Goal: Task Accomplishment & Management: Use online tool/utility

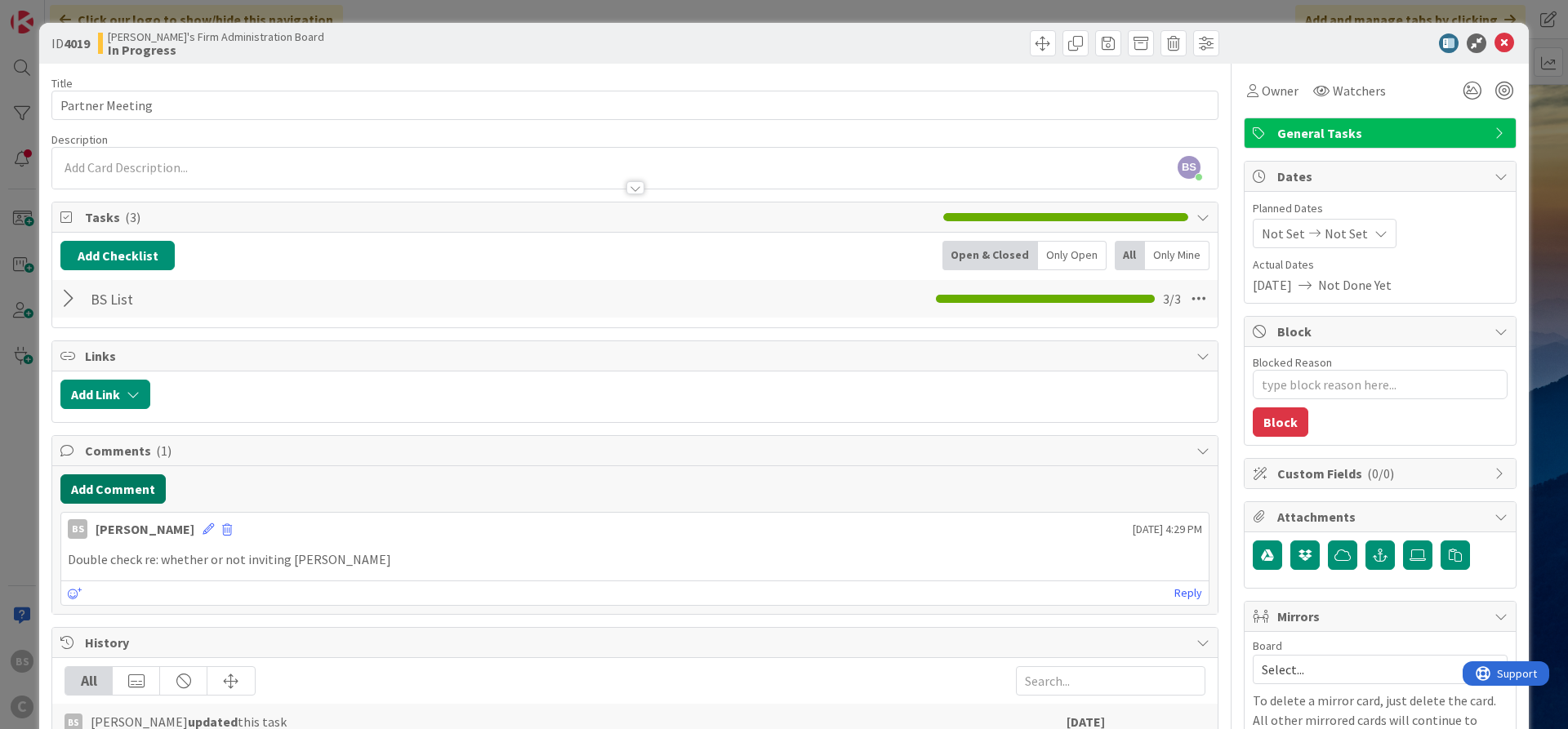
click at [83, 483] on button "Add Comment" at bounding box center [113, 489] width 105 height 30
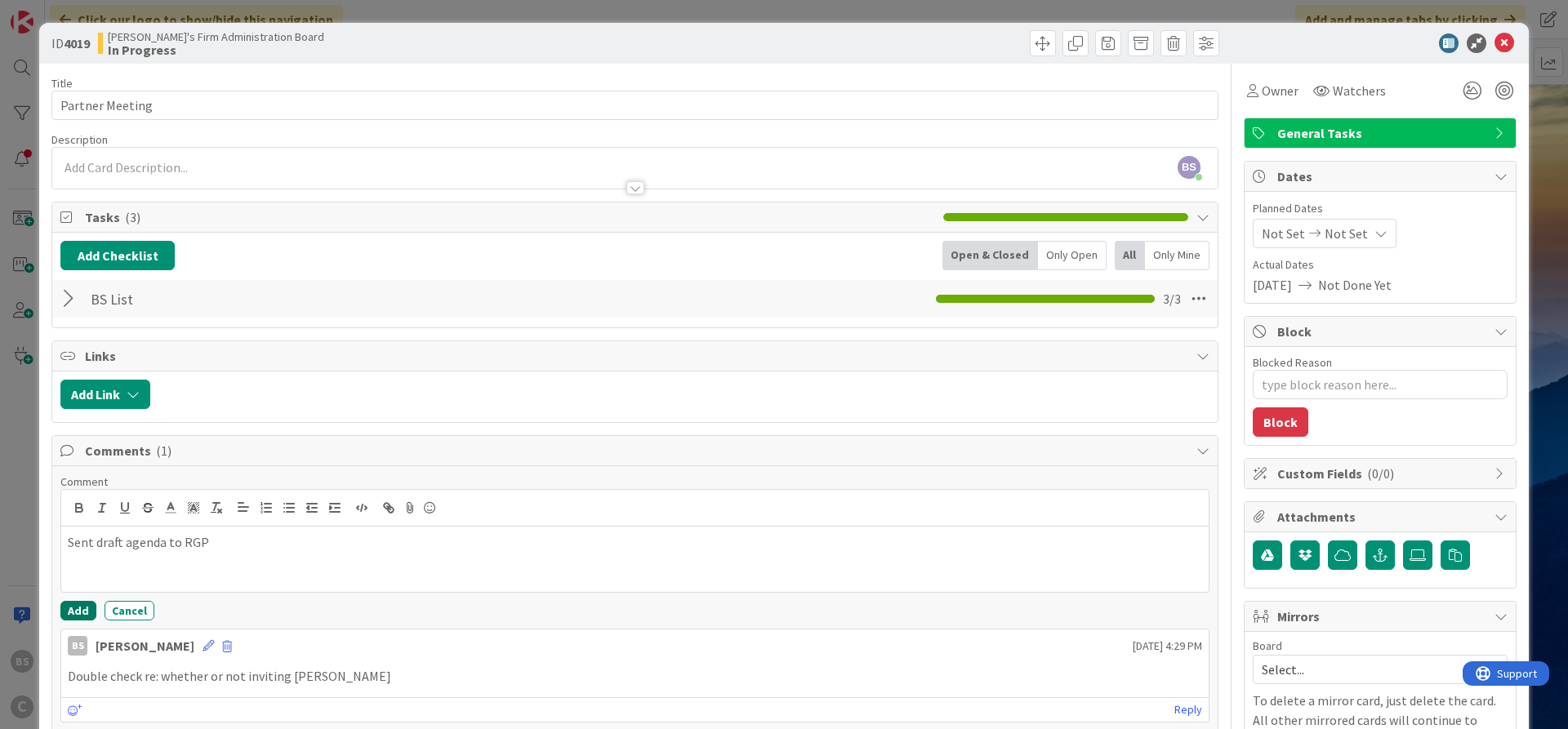
click at [72, 612] on button "Add" at bounding box center [78, 610] width 36 height 20
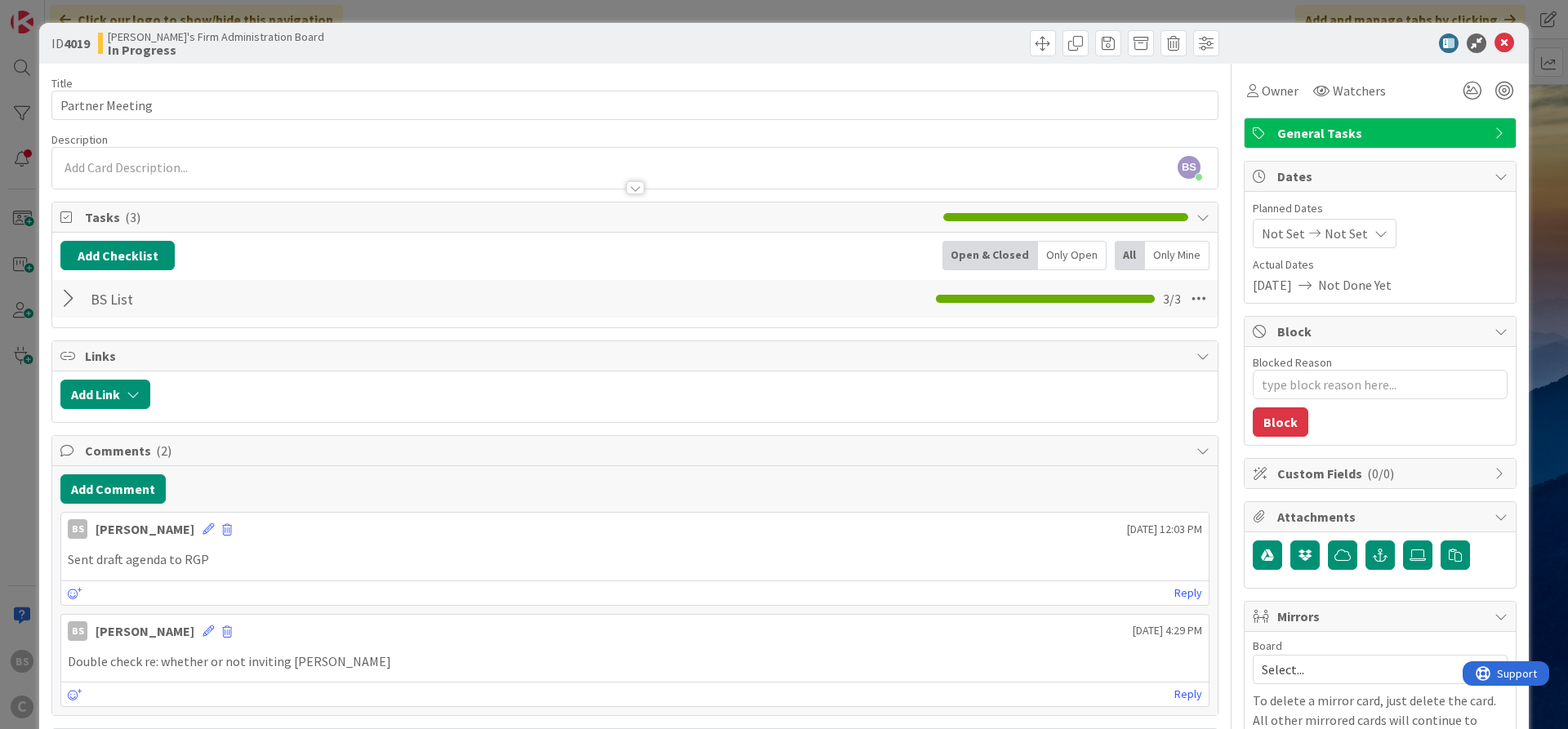
click at [1492, 45] on div at bounding box center [1372, 43] width 289 height 20
click at [1512, 31] on div "ID 4019 [PERSON_NAME]'s Firm Administration Board In Progress" at bounding box center [784, 44] width 1490 height 41
click at [1507, 42] on icon at bounding box center [1504, 43] width 20 height 20
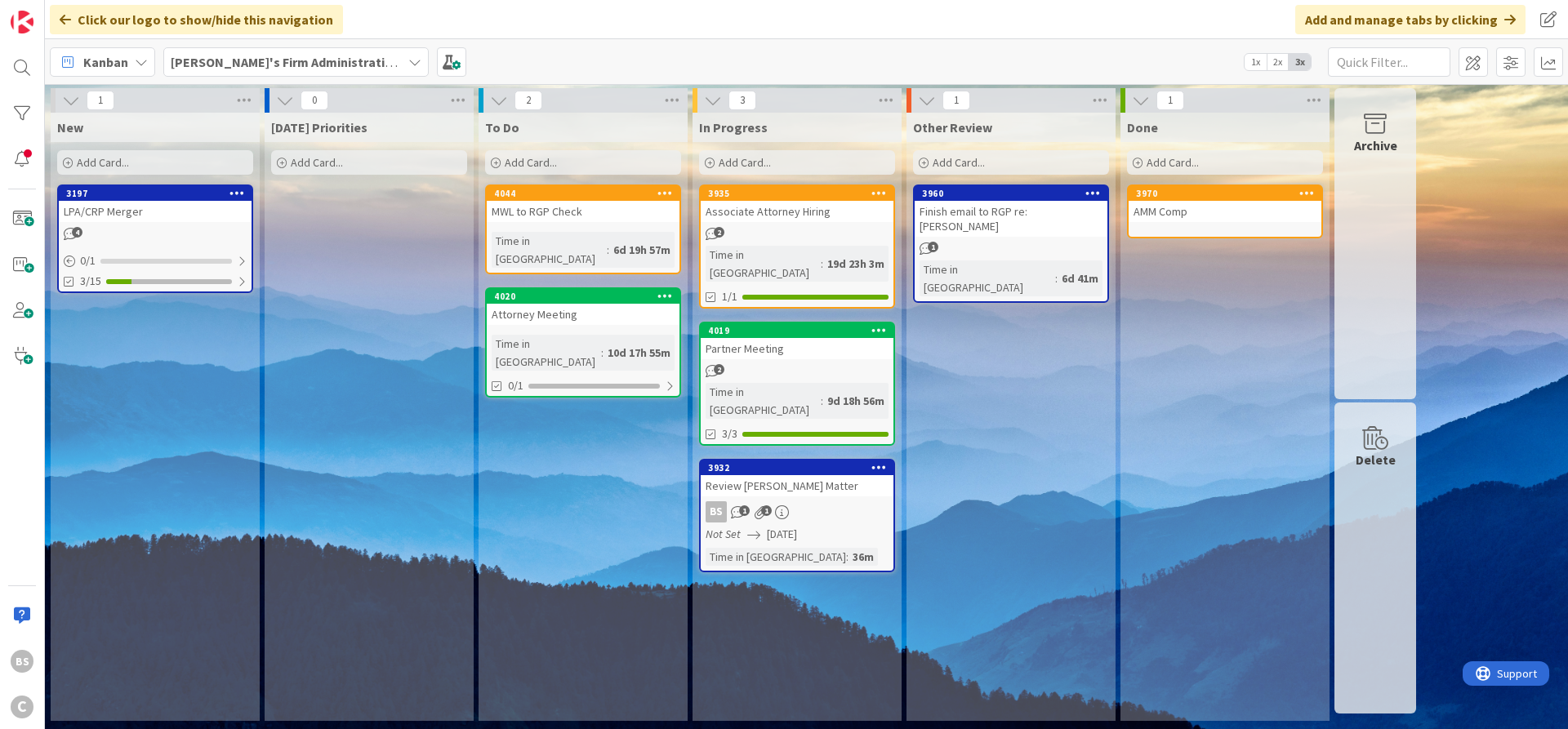
click at [386, 528] on div "[DATE] Priorities Add Card..." at bounding box center [369, 417] width 209 height 608
click at [326, 56] on b "[PERSON_NAME]'s Firm Administration Board" at bounding box center [304, 62] width 268 height 17
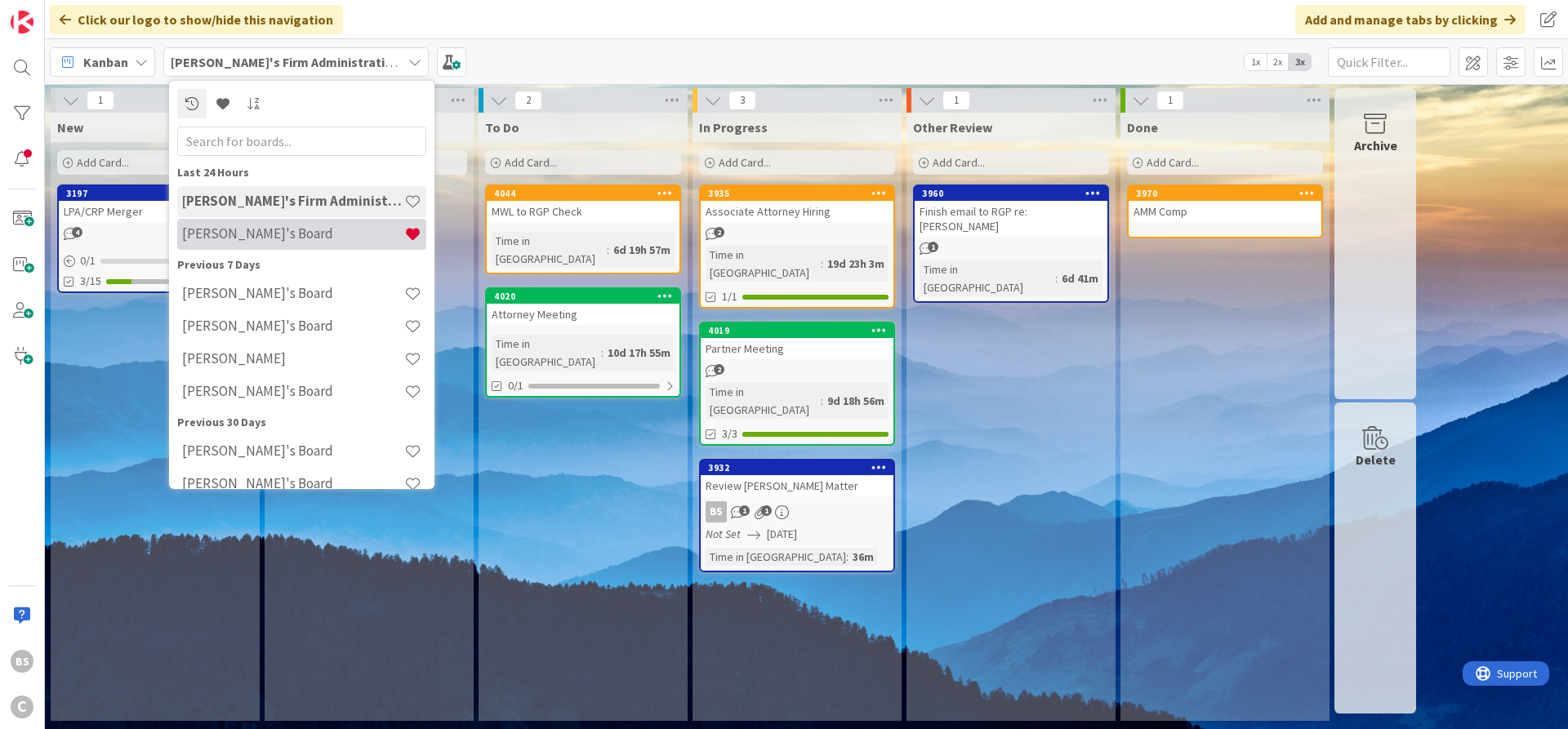
click at [244, 242] on div "[PERSON_NAME]'s Board" at bounding box center [301, 234] width 249 height 31
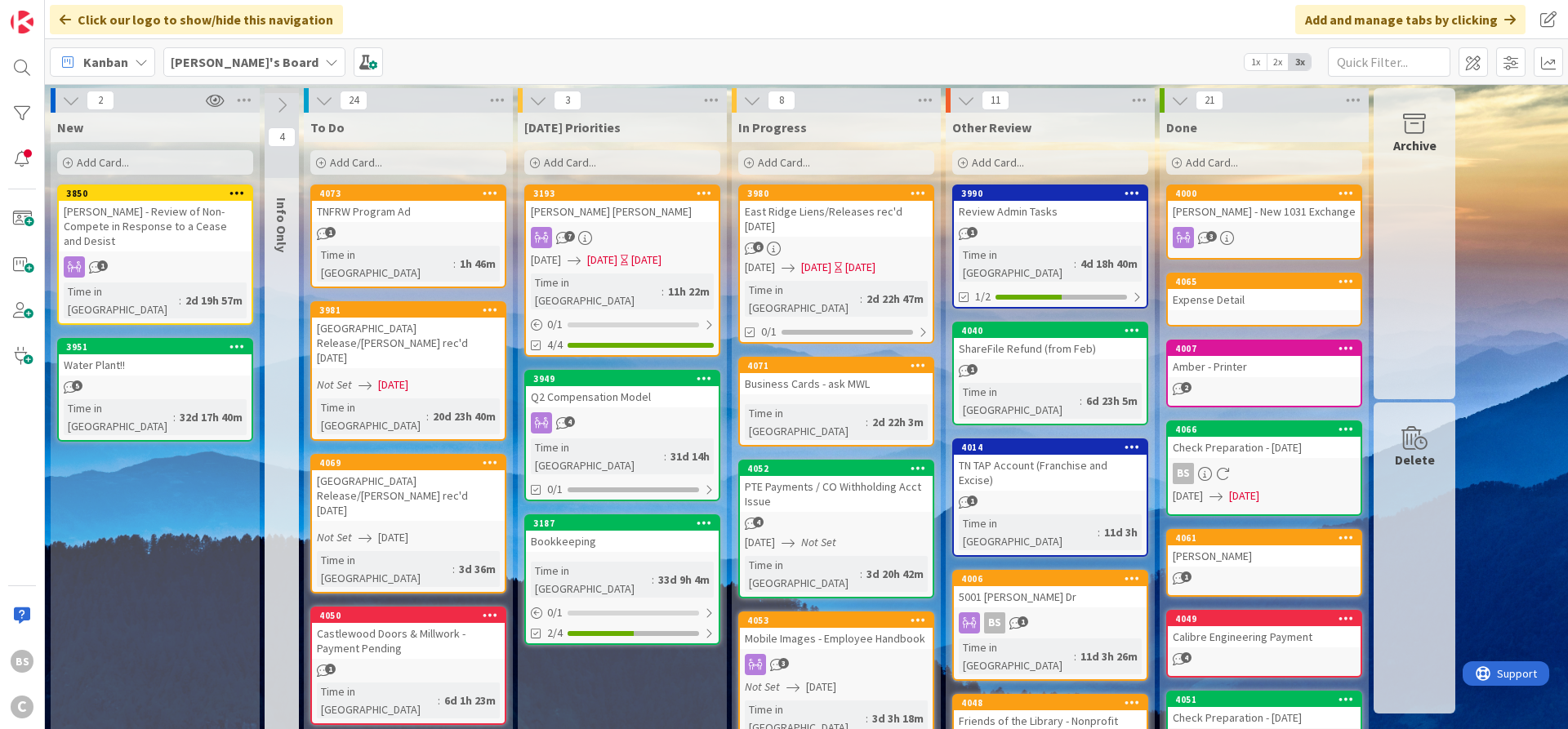
click at [214, 72] on div "[PERSON_NAME]'s Board" at bounding box center [254, 62] width 182 height 30
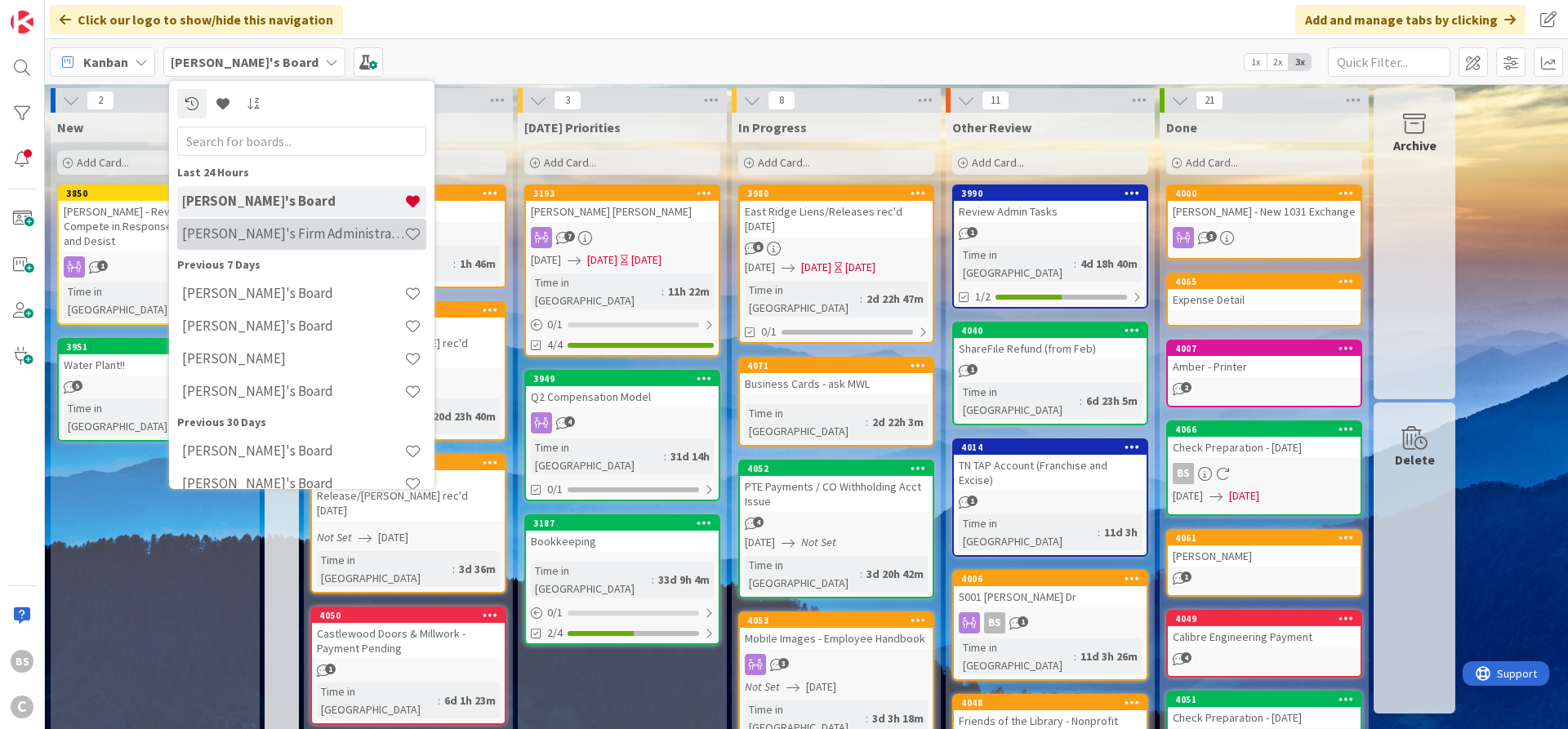
click at [201, 234] on h4 "[PERSON_NAME]'s Firm Administration Board" at bounding box center [293, 234] width 222 height 17
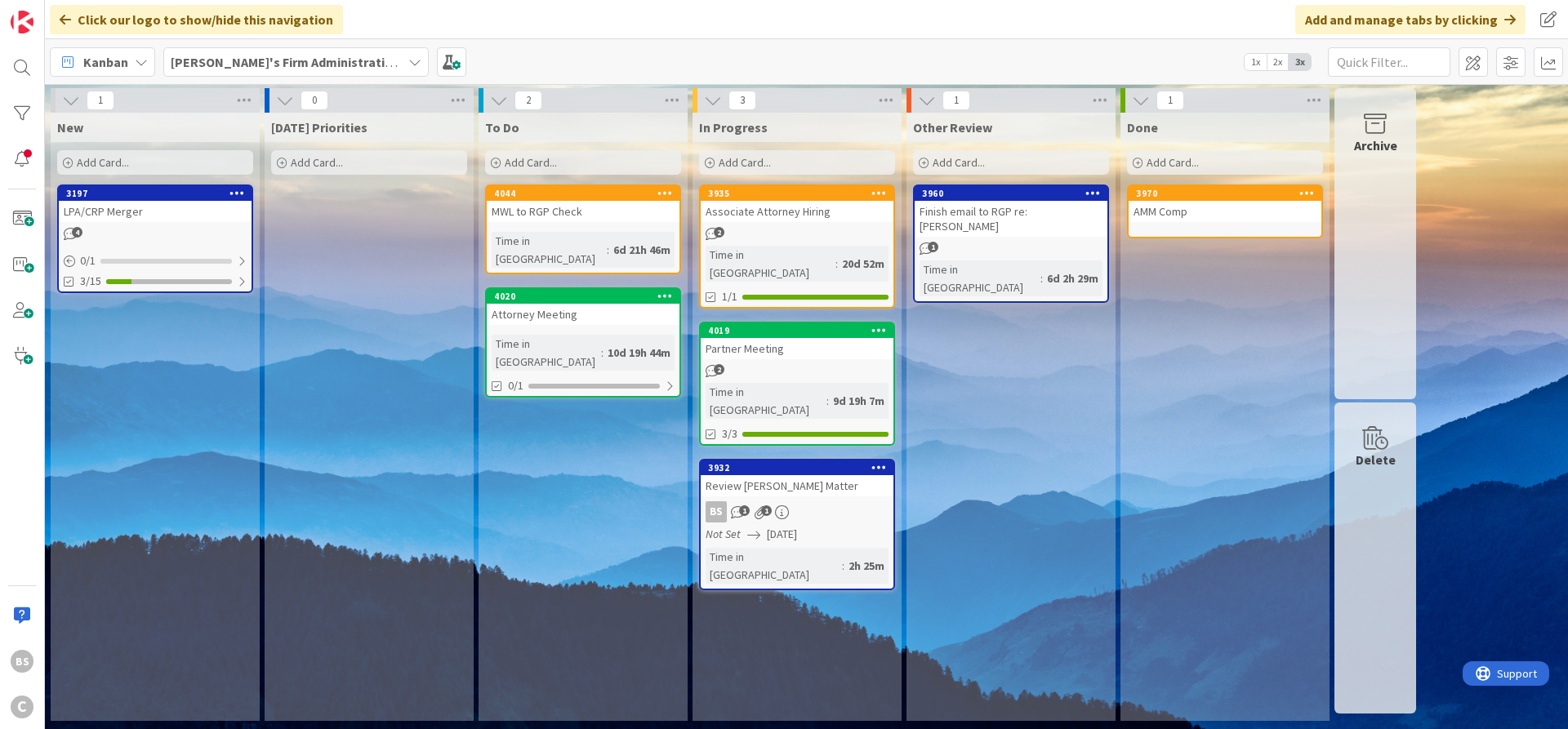
click at [493, 160] on icon at bounding box center [495, 163] width 10 height 10
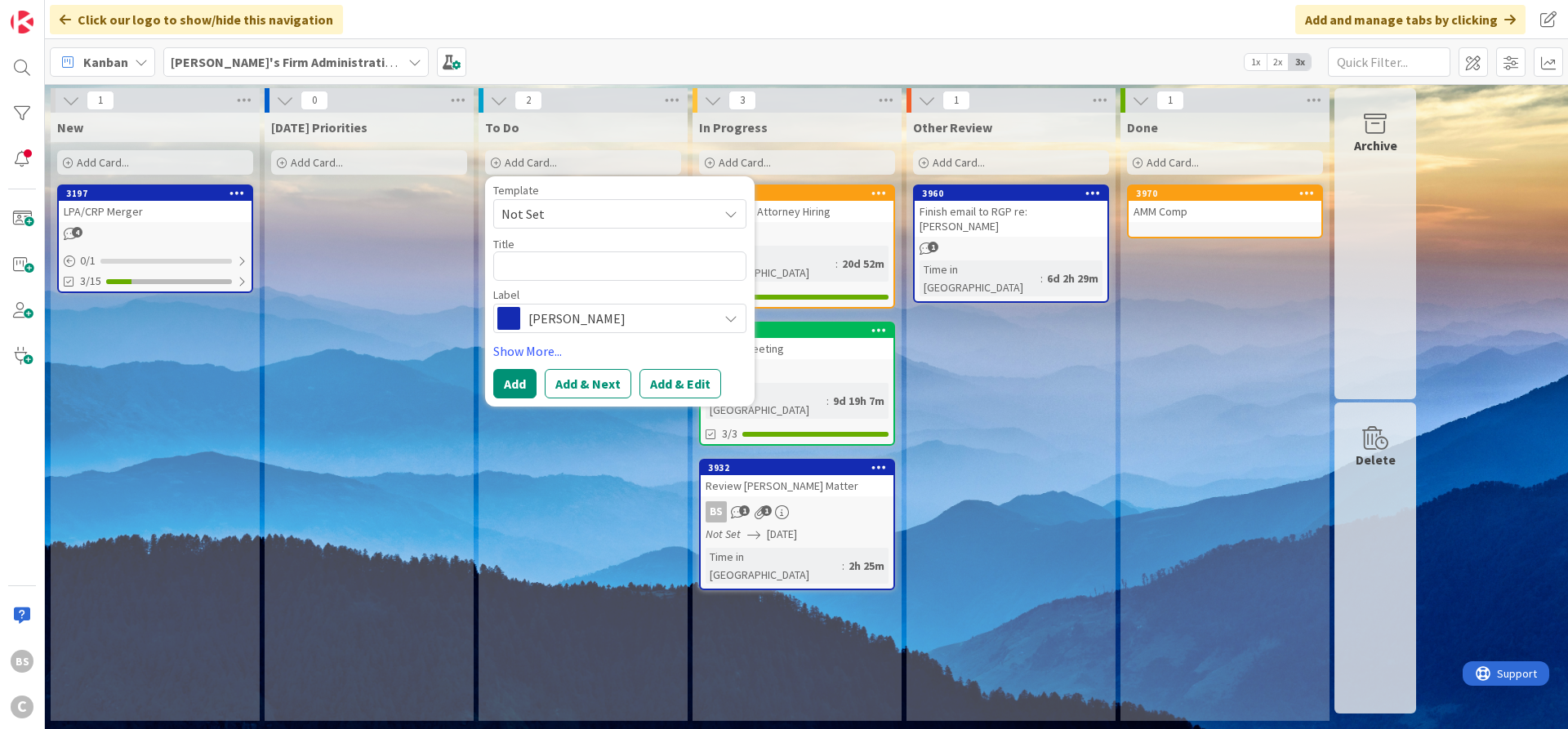
type textarea "x"
type textarea "L"
type textarea "x"
type textarea "LP"
type textarea "x"
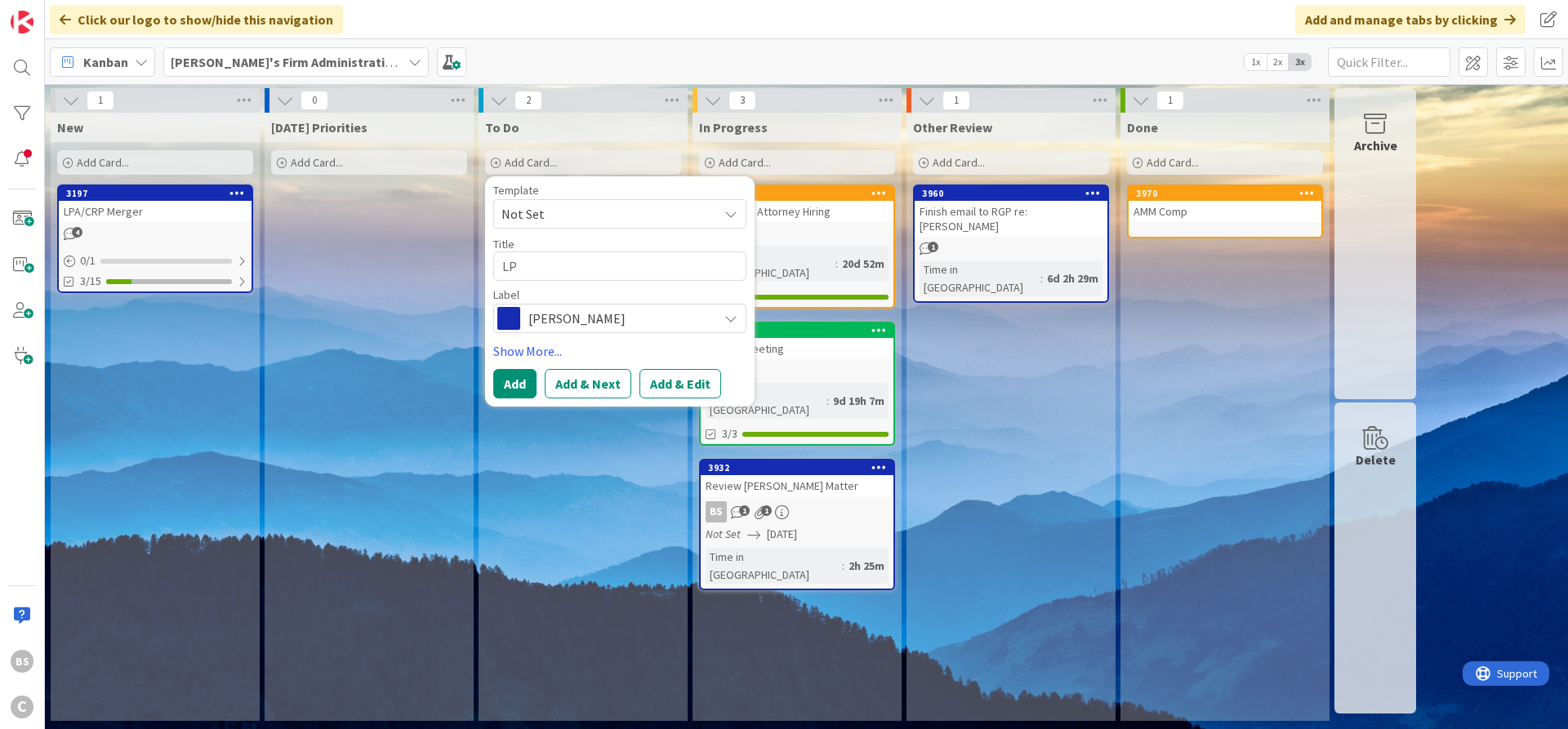
type textarea "LPA"
type textarea "x"
type textarea "LPA"
type textarea "x"
type textarea "LPA O"
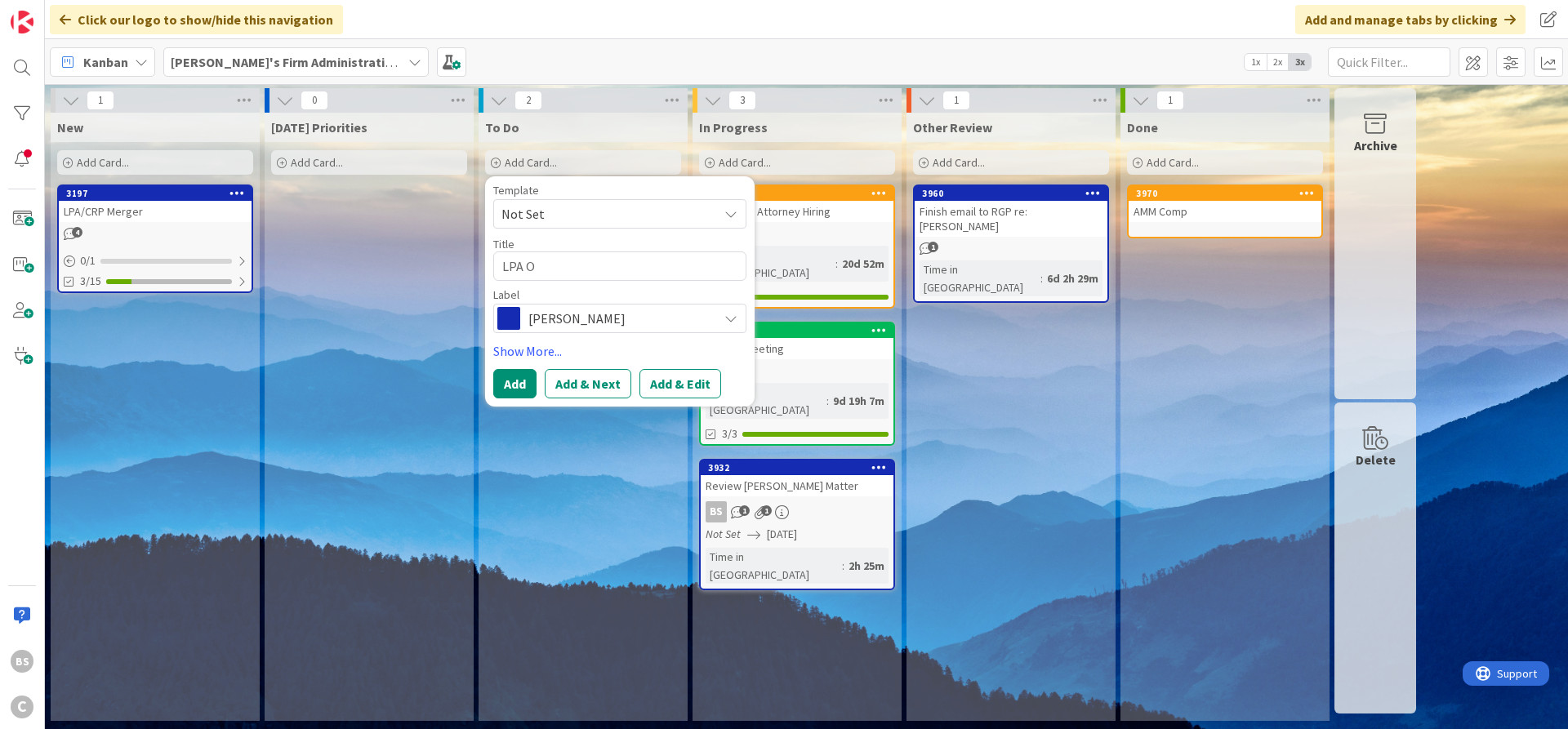
type textarea "x"
type textarea "LPA On"
type textarea "x"
type textarea "LPA One"
type textarea "x"
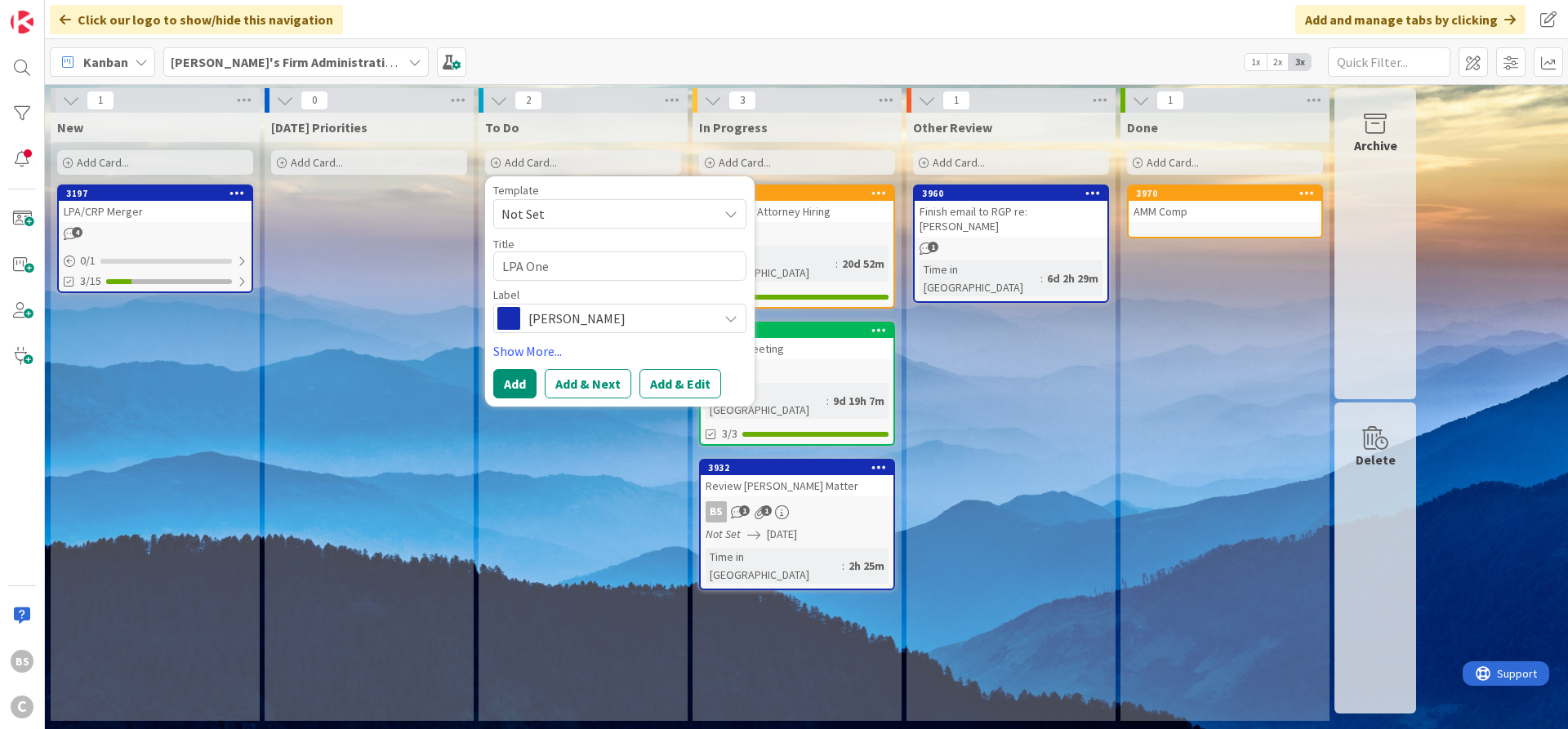
type textarea "LPA OneD"
type textarea "x"
type textarea "LPA OneDr"
type textarea "x"
type textarea "LPA OneDri"
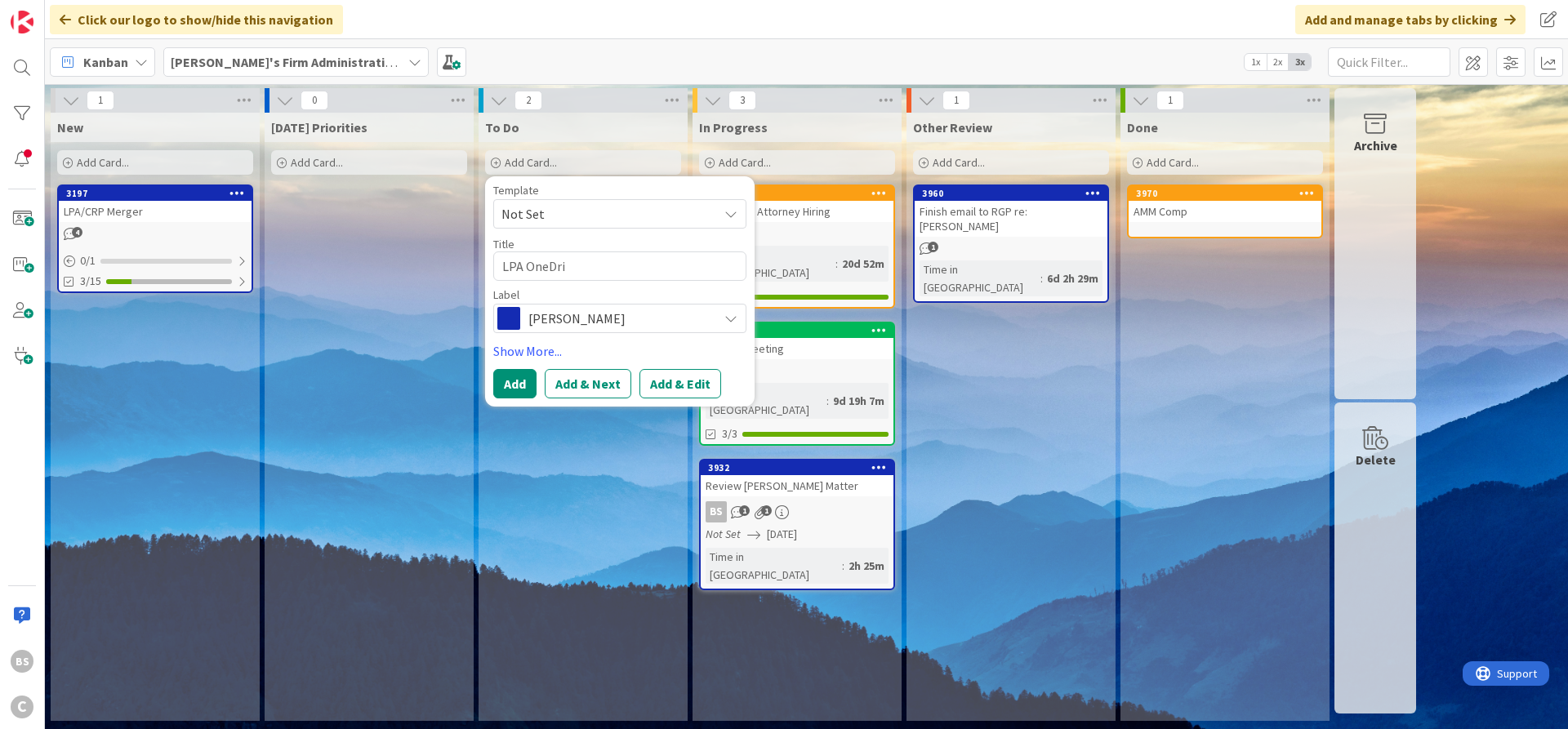
type textarea "x"
type textarea "LPA OneDriv"
type textarea "x"
type textarea "LPA OneDrive"
type textarea "x"
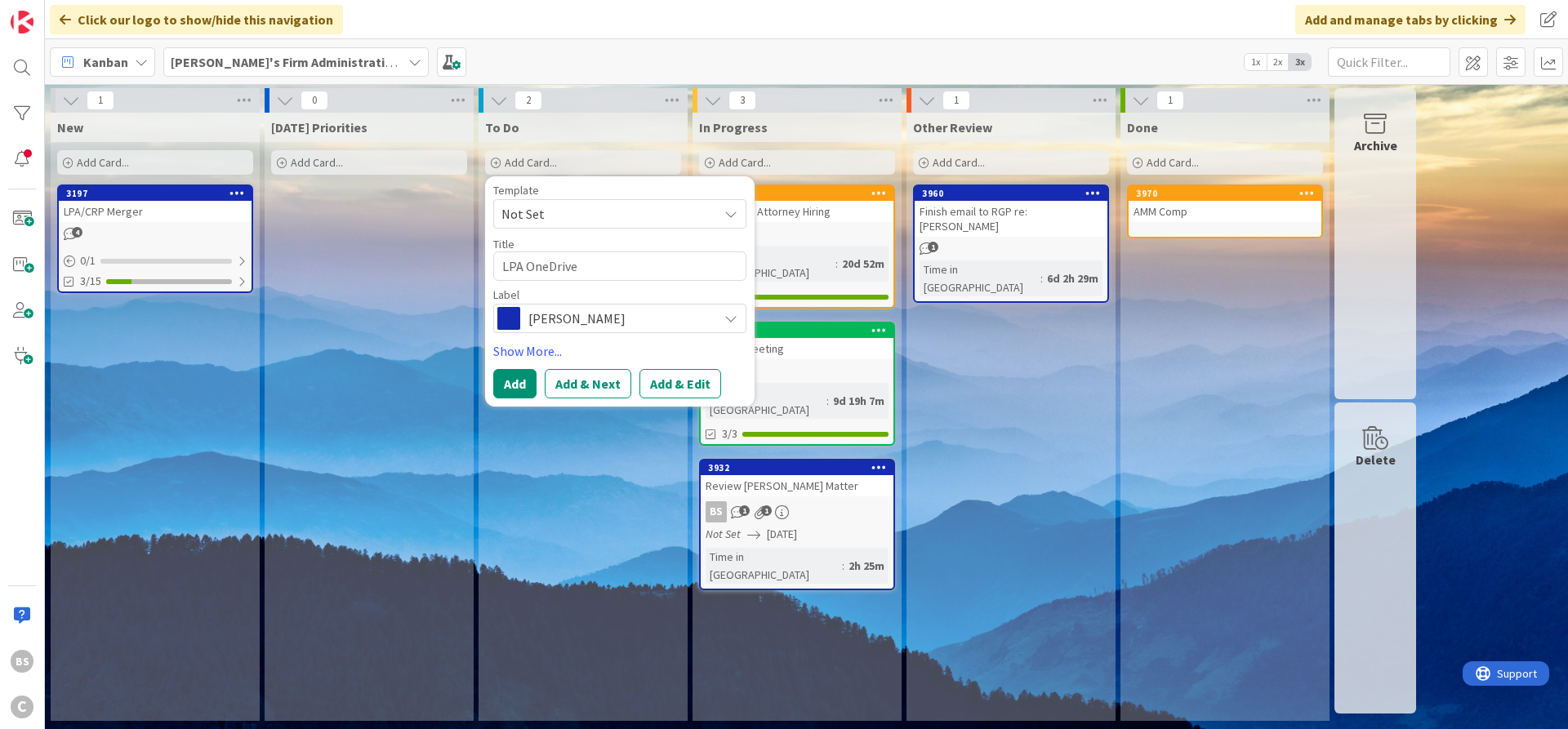
type textarea "LPA OneDrive"
type textarea "x"
type textarea "LPA OneDrive S"
type textarea "x"
type textarea "LPA OneDrive St"
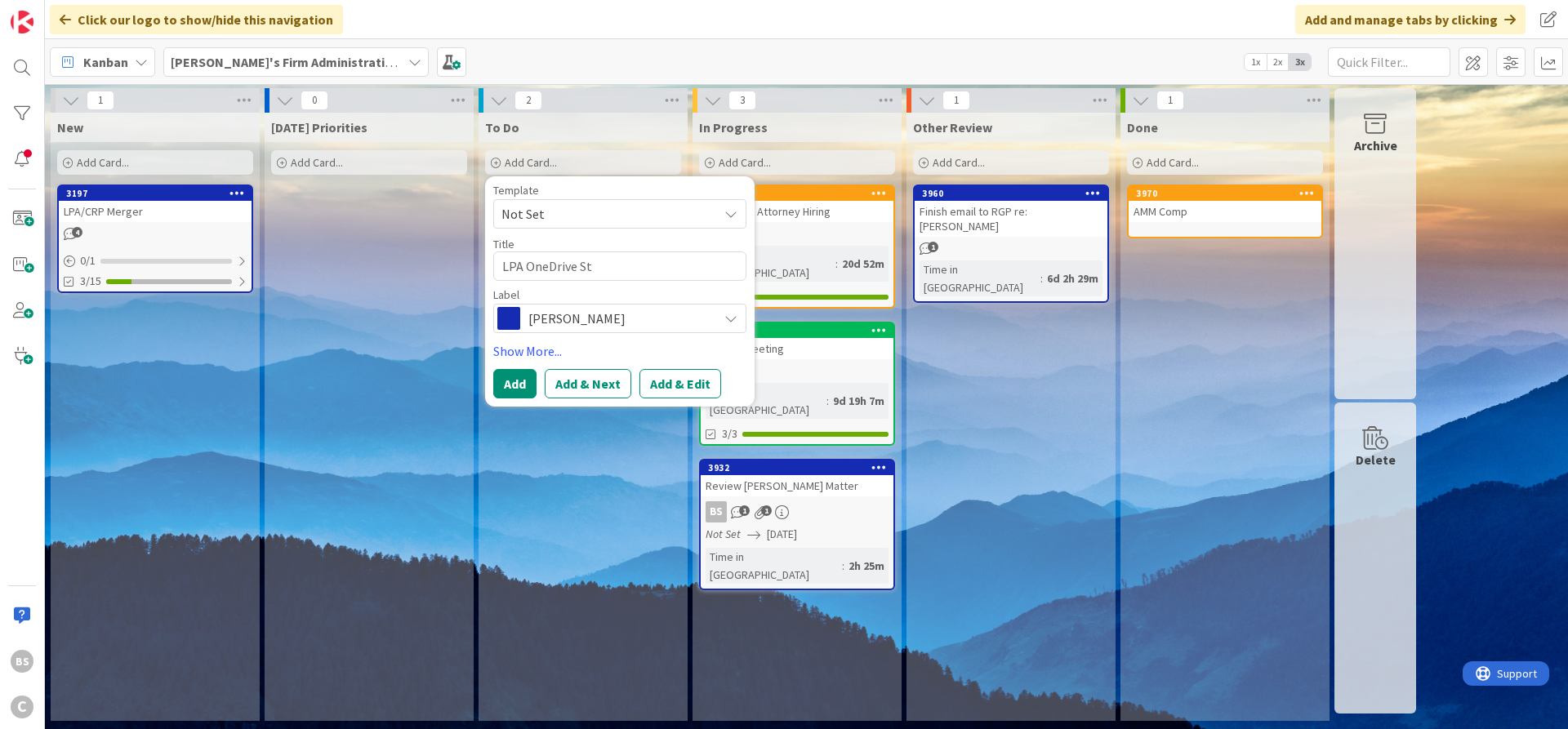
type textarea "x"
type textarea "LPA OneDrive Sto"
type textarea "x"
type textarea "LPA OneDrive Stoa"
type textarea "x"
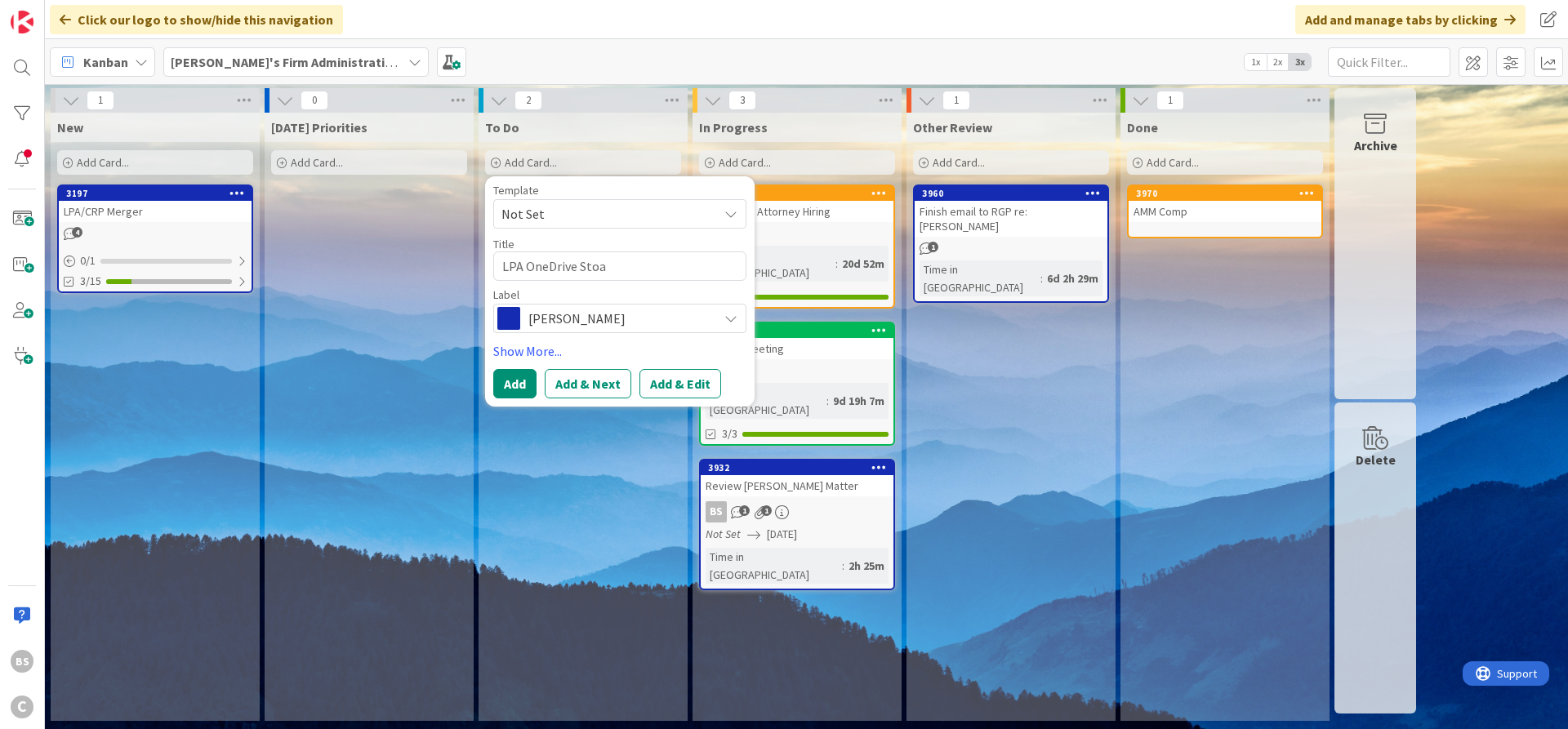
type textarea "LPA OneDrive Stoar"
type textarea "x"
type textarea "LPA OneDrive Stoarg"
type textarea "x"
type textarea "LPA OneDrive Stoar"
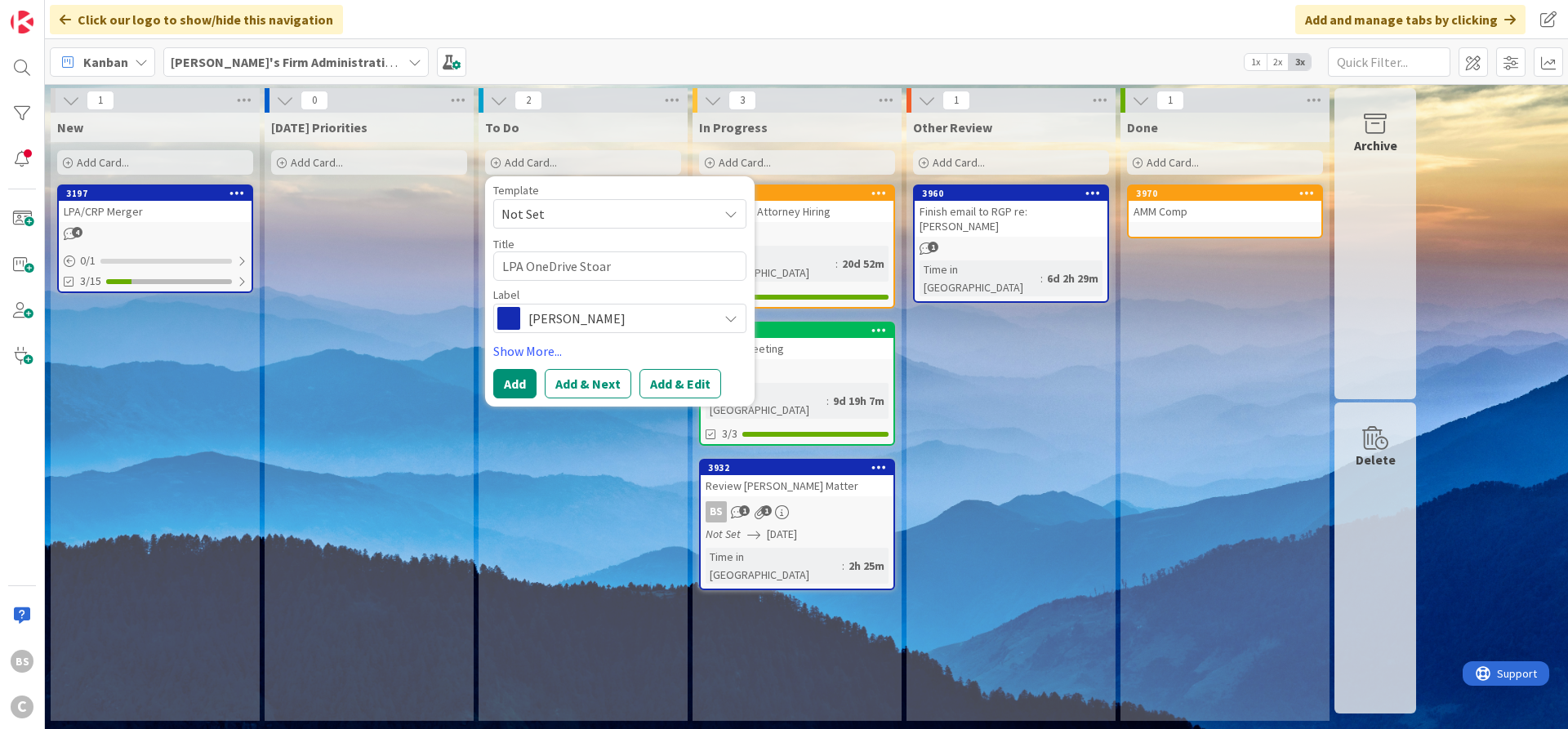
type textarea "x"
type textarea "LPA OneDrive Stoa"
type textarea "x"
type textarea "LPA OneDrive Sto"
type textarea "x"
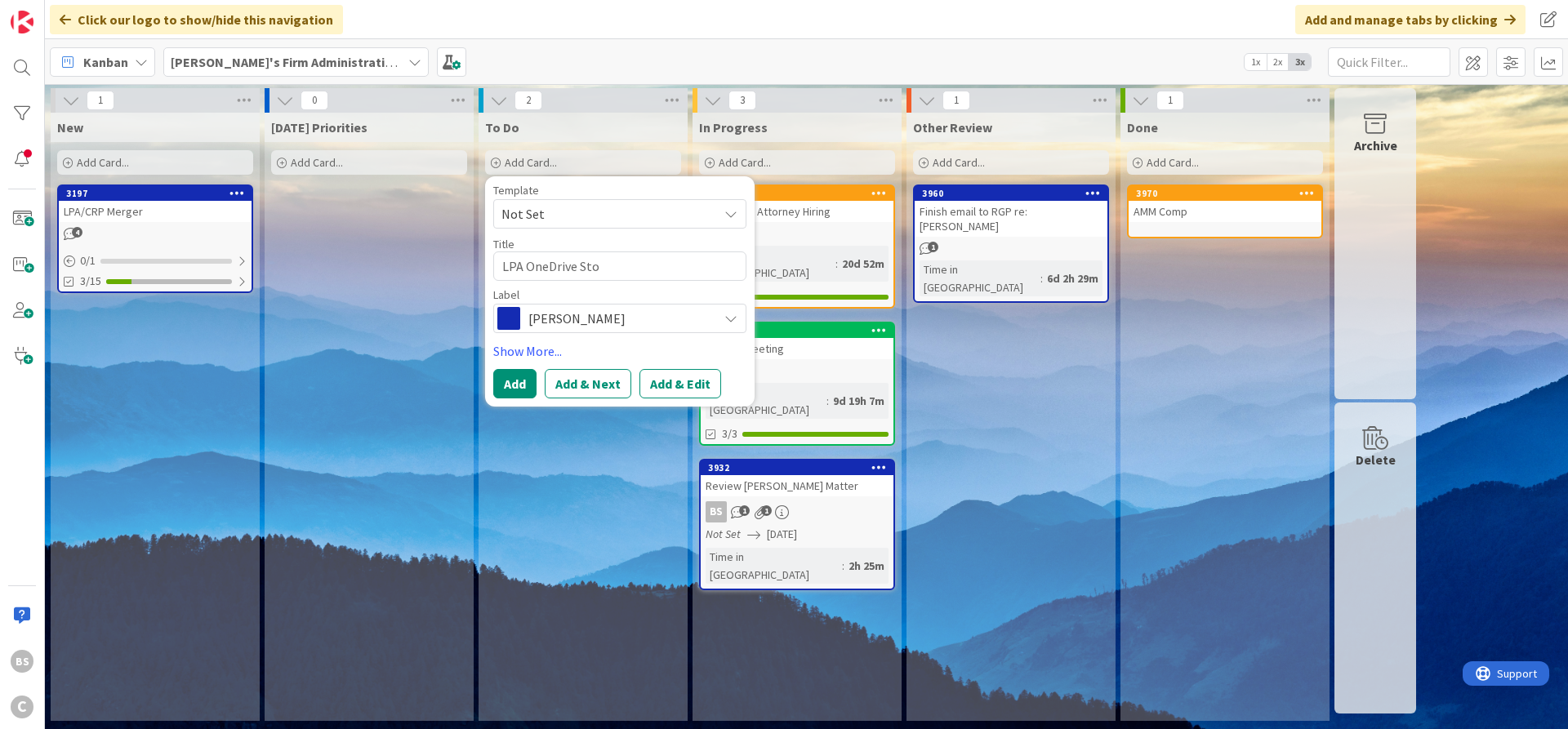
type textarea "LPA OneDrive Stor"
type textarea "x"
type textarea "LPA OneDrive Stora"
type textarea "x"
type textarea "LPA OneDrive Storag"
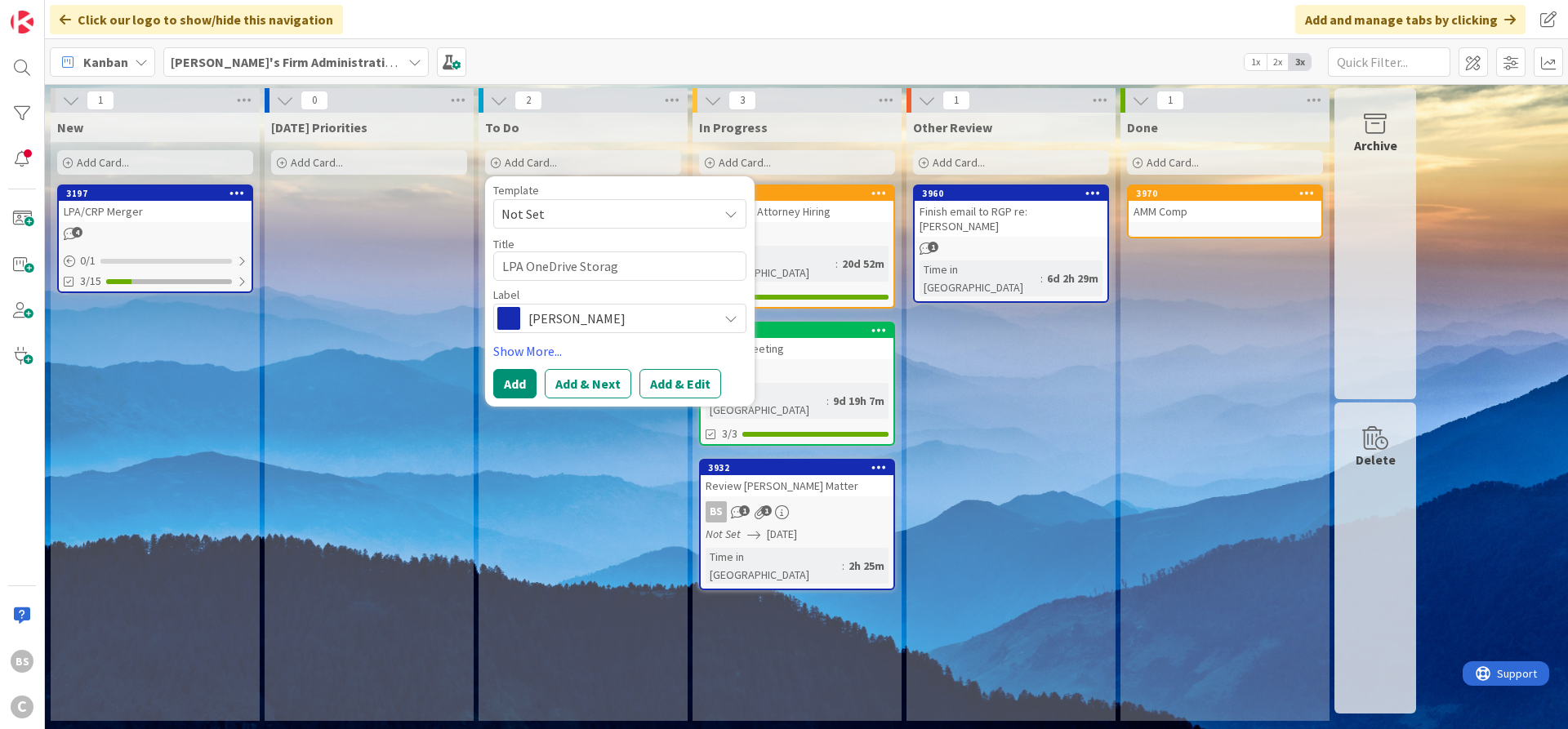
type textarea "x"
type textarea "LPA OneDrive Storage"
type textarea "x"
type textarea "LPA OneDrive Storage -"
type textarea "x"
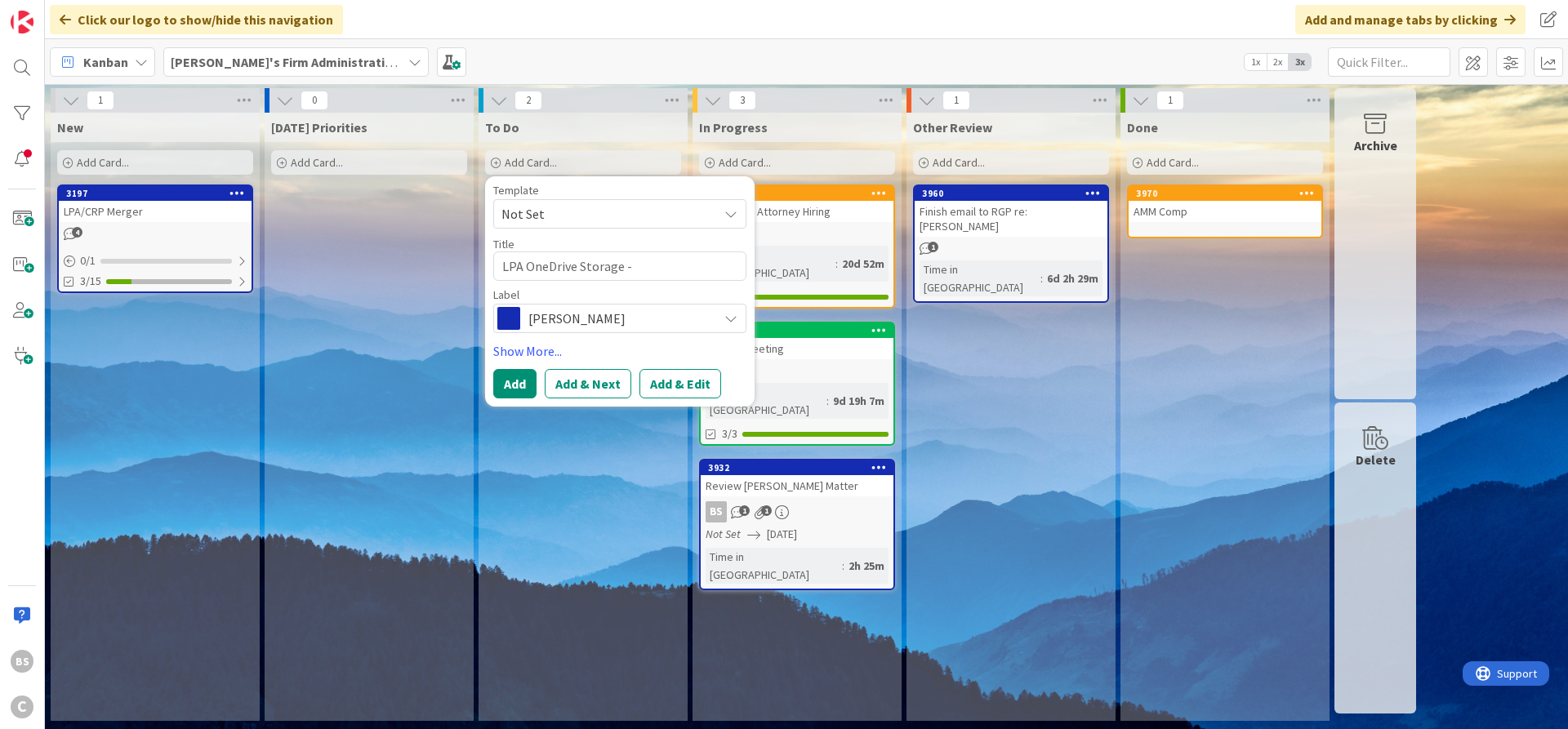
type textarea "LPA OneDrive Storage -"
type textarea "x"
type textarea "LPA OneDrive Storage - r"
type textarea "x"
type textarea "LPA OneDrive Storage - re"
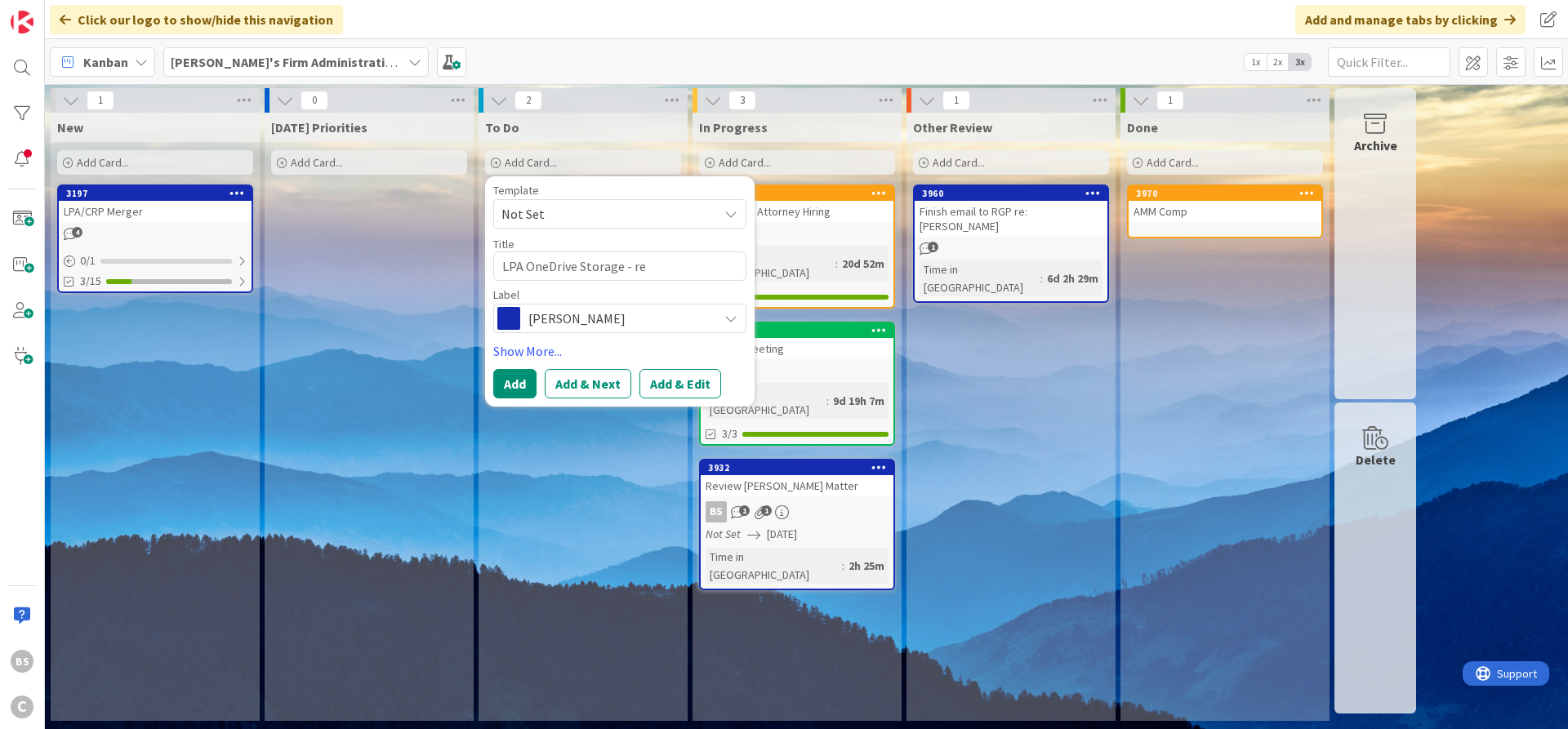
type textarea "x"
type textarea "LPA OneDrive Storage - rea"
type textarea "x"
type textarea "LPA OneDrive Storage - reac"
type textarea "x"
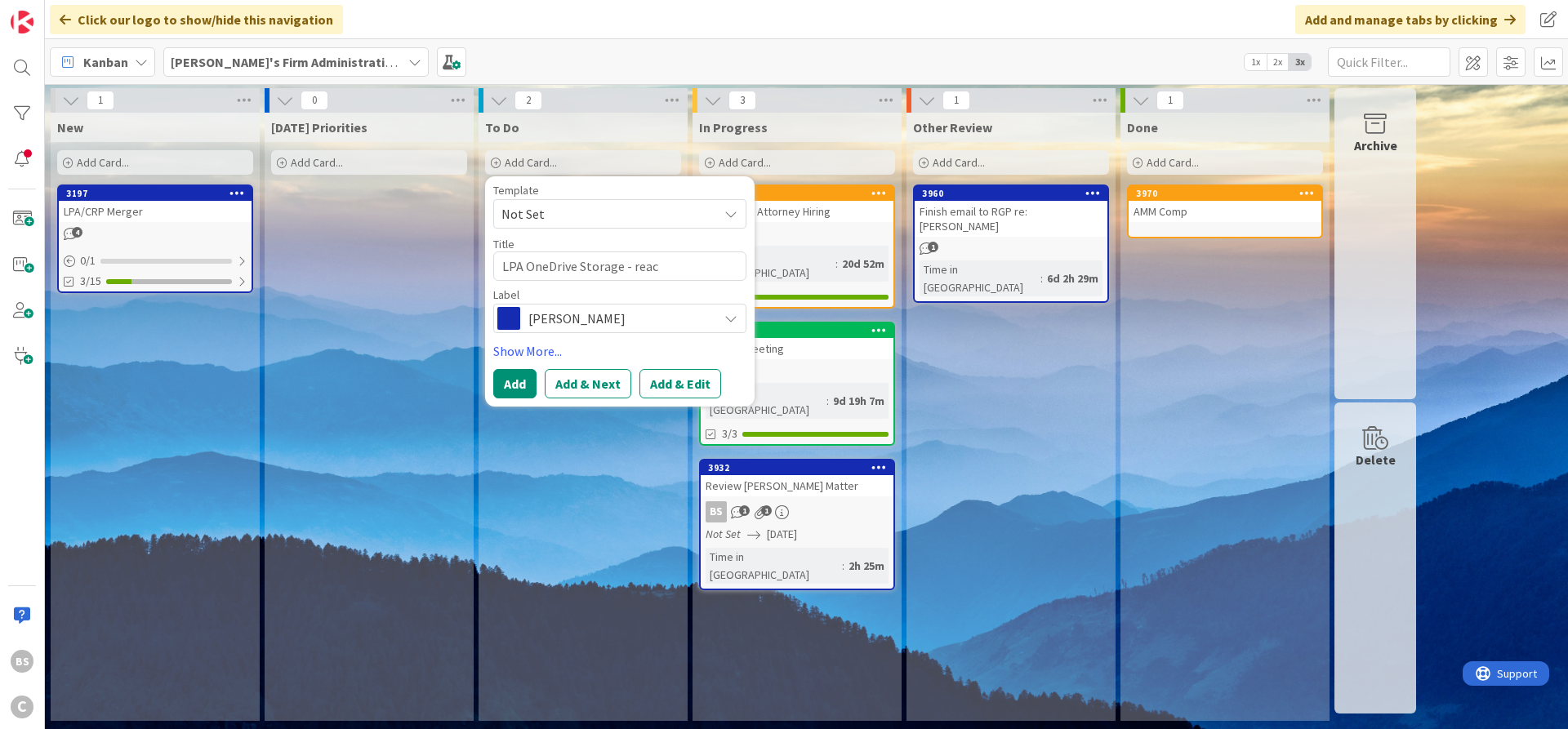
type textarea "LPA OneDrive Storage - reach"
type textarea "x"
type textarea "LPA OneDrive Storage - reachi"
type textarea "x"
type textarea "LPA OneDrive Storage - reachin"
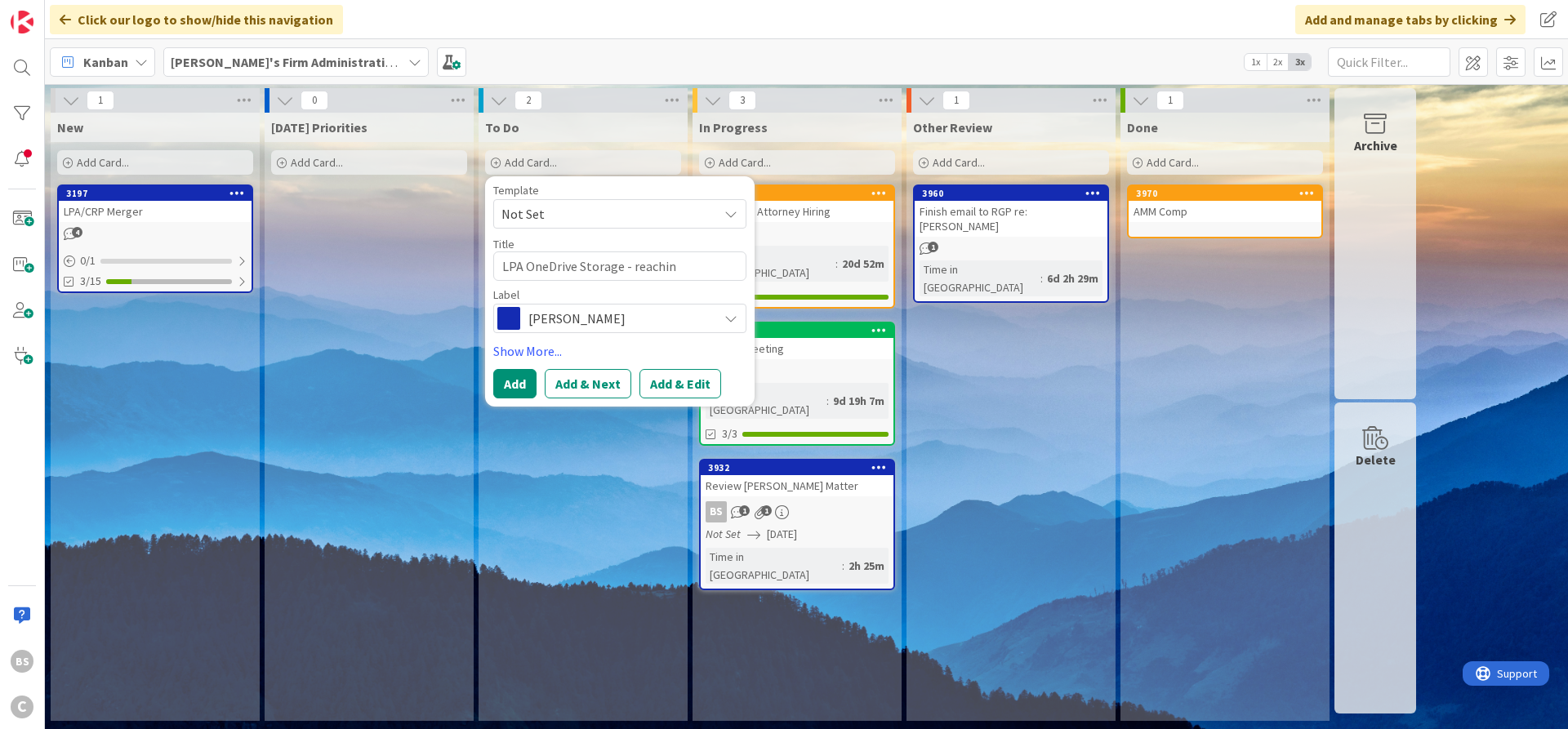
type textarea "x"
type textarea "LPA OneDrive Storage - reaching"
type textarea "x"
type textarea "LPA OneDrive Storage - reaching"
type textarea "x"
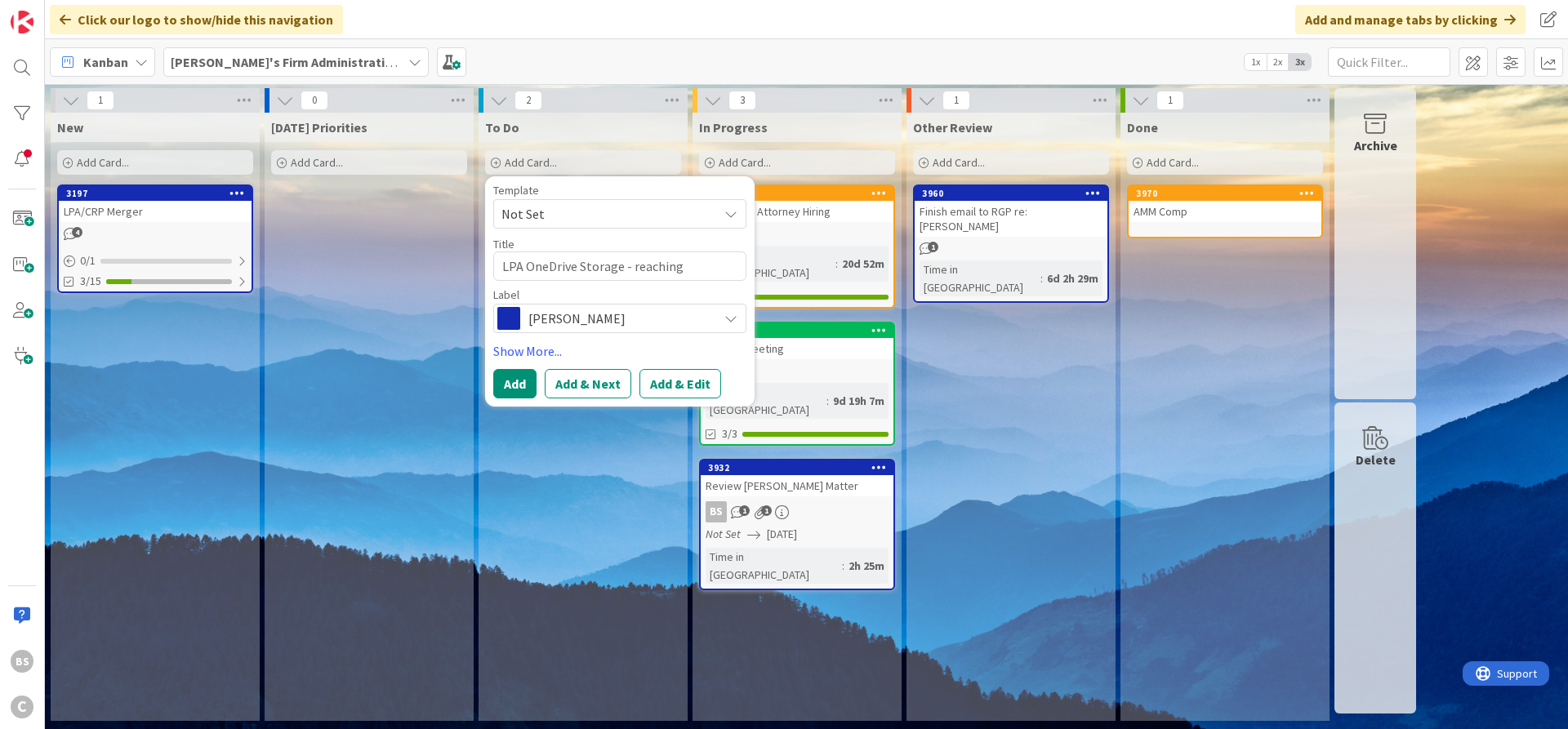
type textarea "LPA OneDrive Storage - reaching l"
type textarea "x"
type textarea "LPA OneDrive Storage - reaching li"
type textarea "x"
type textarea "LPA OneDrive Storage - reaching lii"
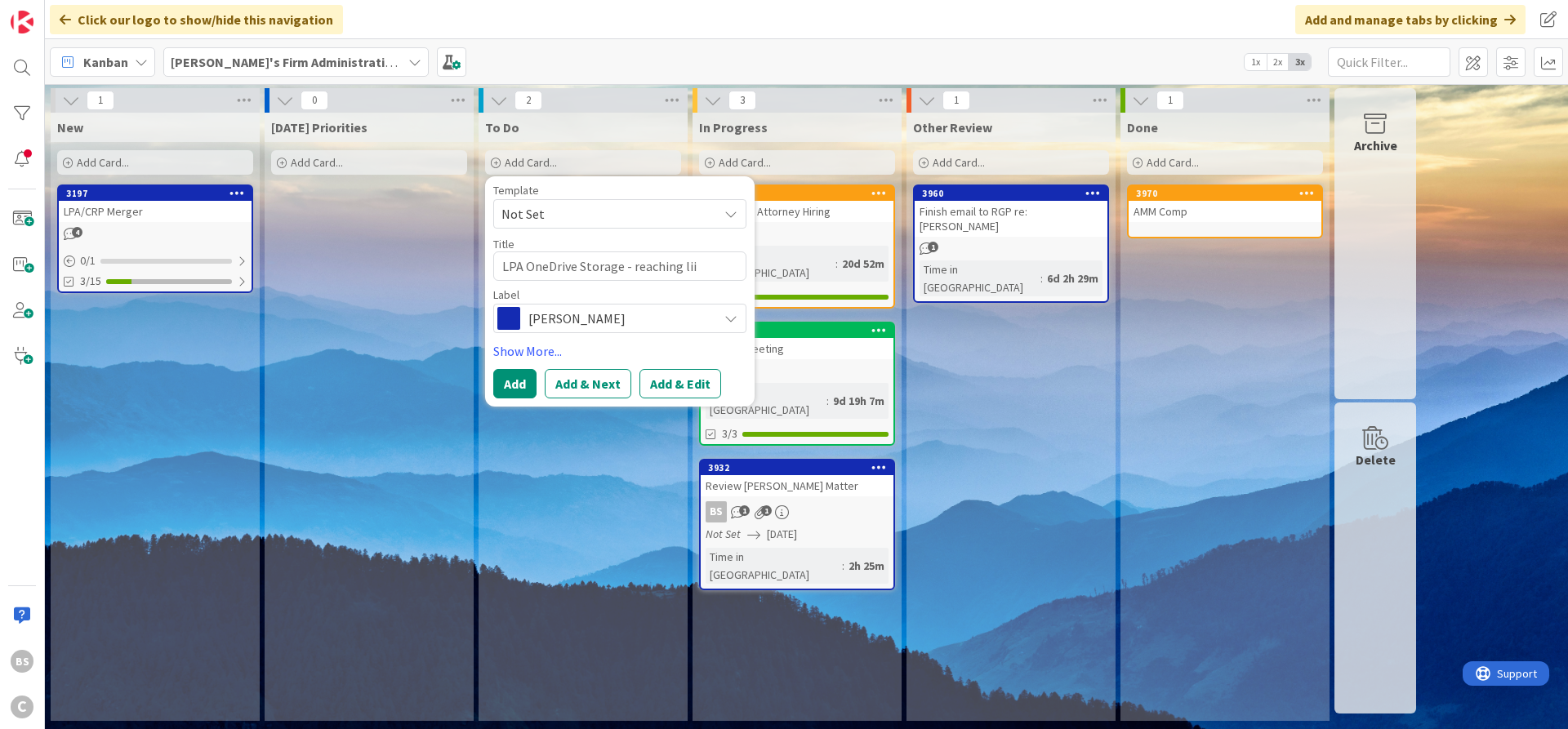
type textarea "x"
type textarea "LPA OneDrive Storage - reaching liit"
type textarea "x"
type textarea "LPA OneDrive Storage - reaching lii"
type textarea "x"
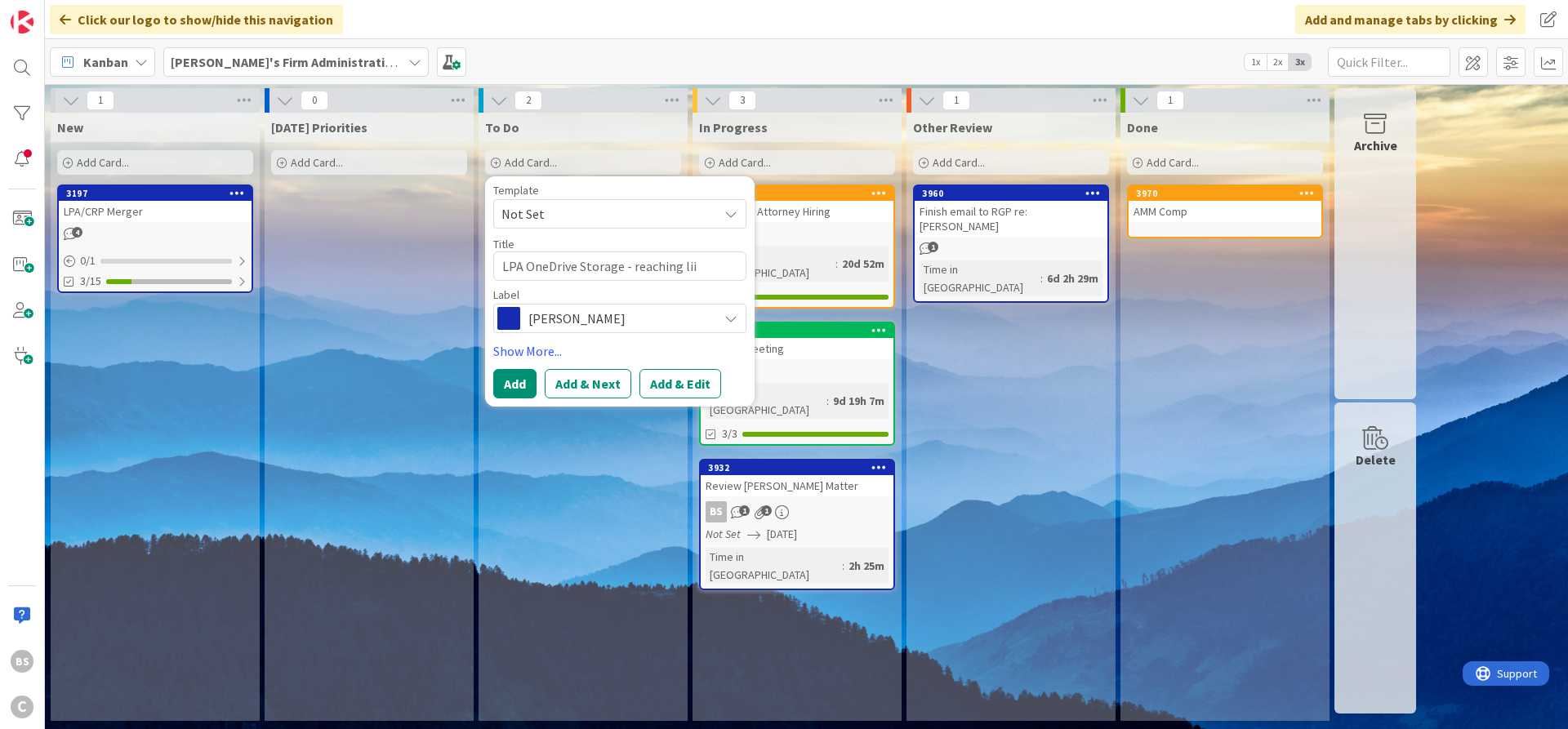
type textarea "LPA OneDrive Storage - reaching li"
type textarea "x"
type textarea "LPA OneDrive Storage - reaching lim"
type textarea "x"
type textarea "LPA OneDrive Storage - reaching limi"
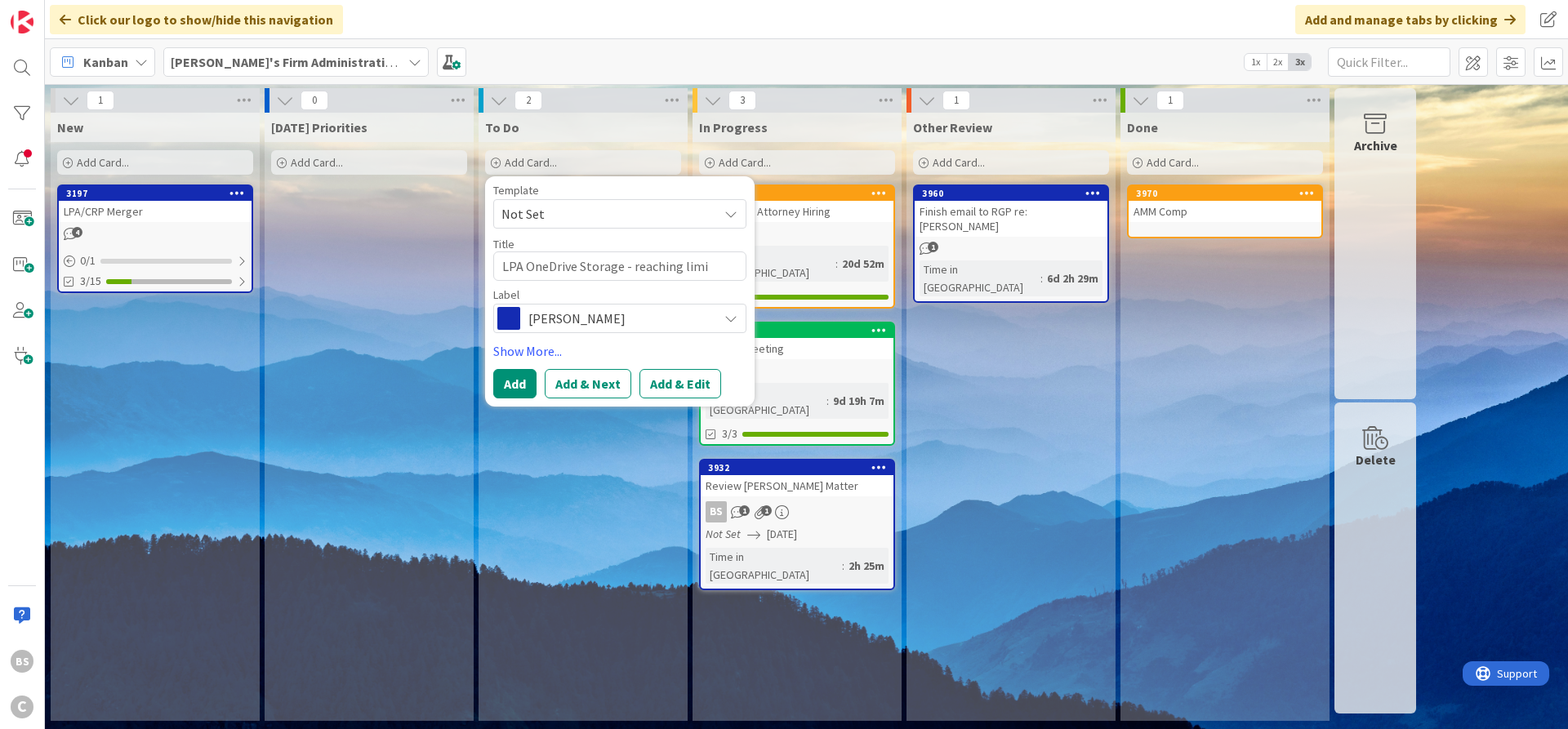
type textarea "x"
type textarea "LPA OneDrive Storage - reaching limit"
click at [693, 391] on button "Add & Edit" at bounding box center [681, 384] width 82 height 30
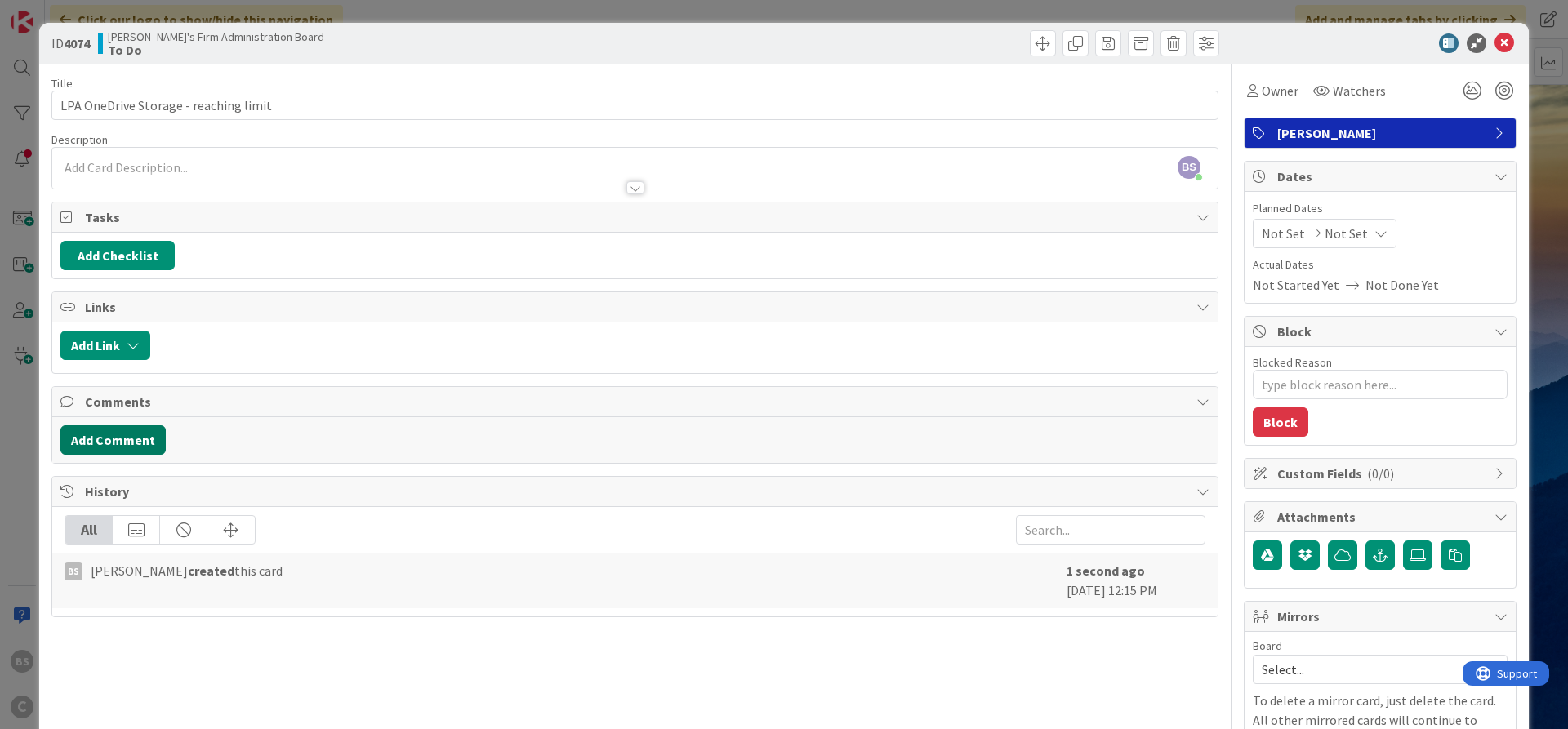
click at [138, 433] on button "Add Comment" at bounding box center [113, 440] width 105 height 30
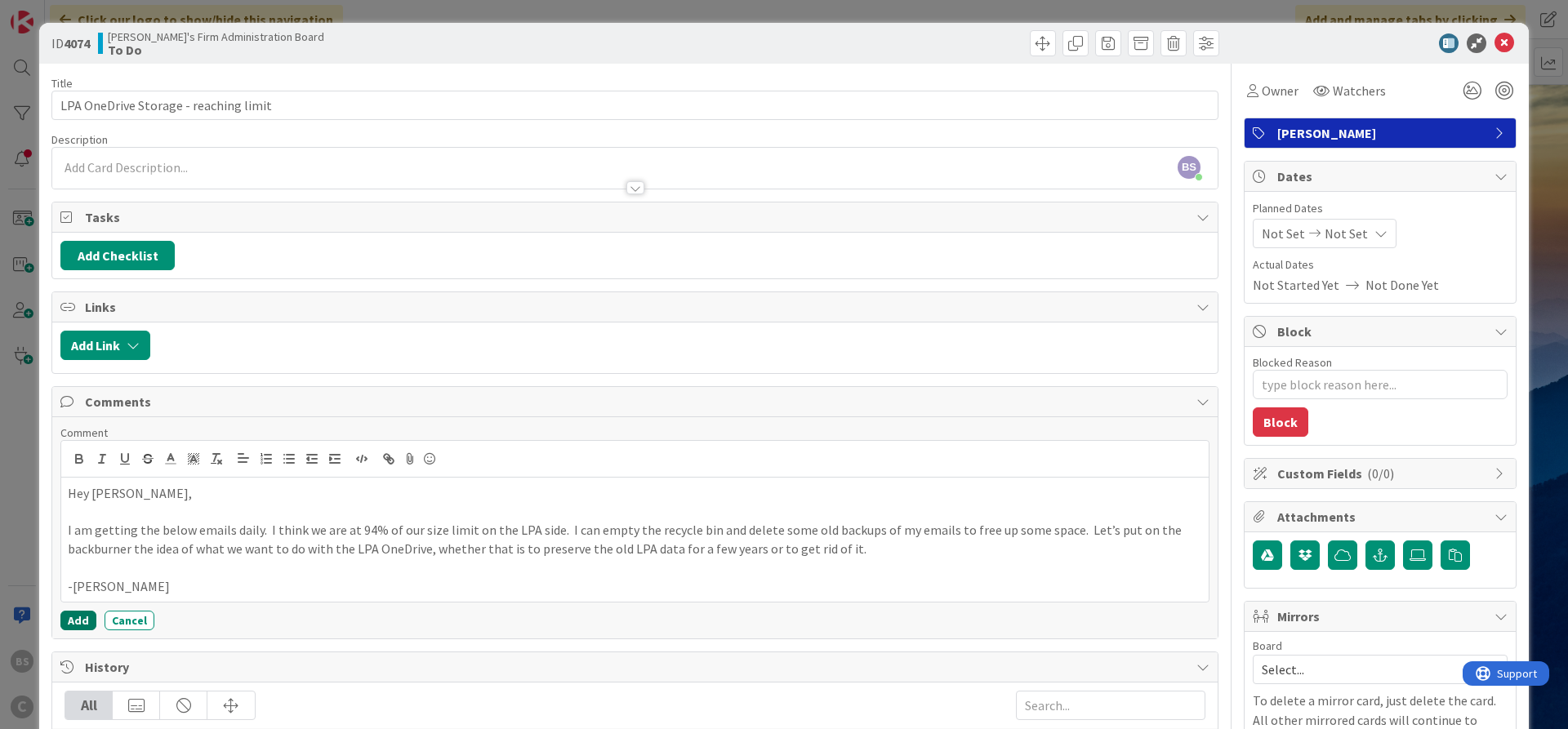
click at [67, 622] on button "Add" at bounding box center [78, 620] width 36 height 20
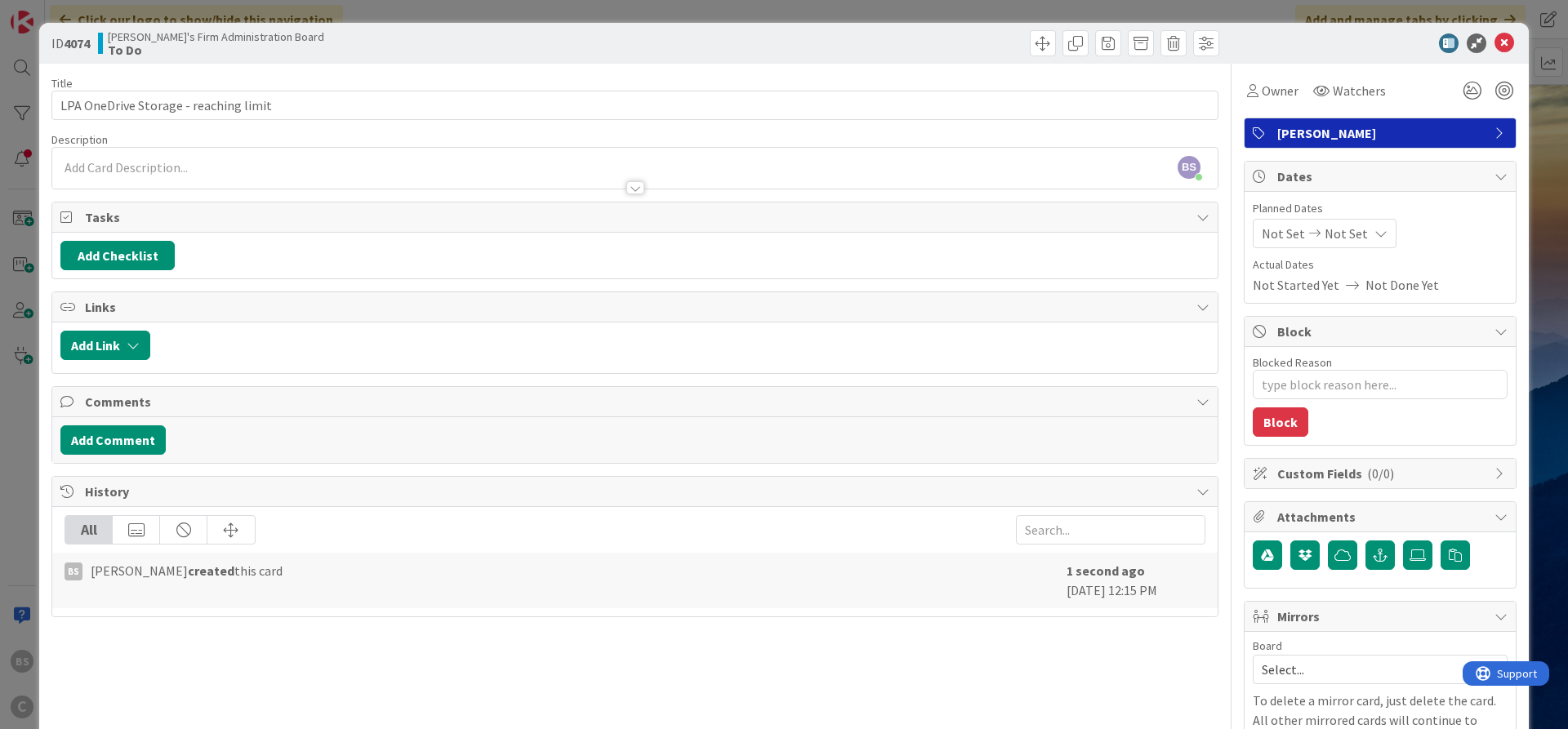
type textarea "x"
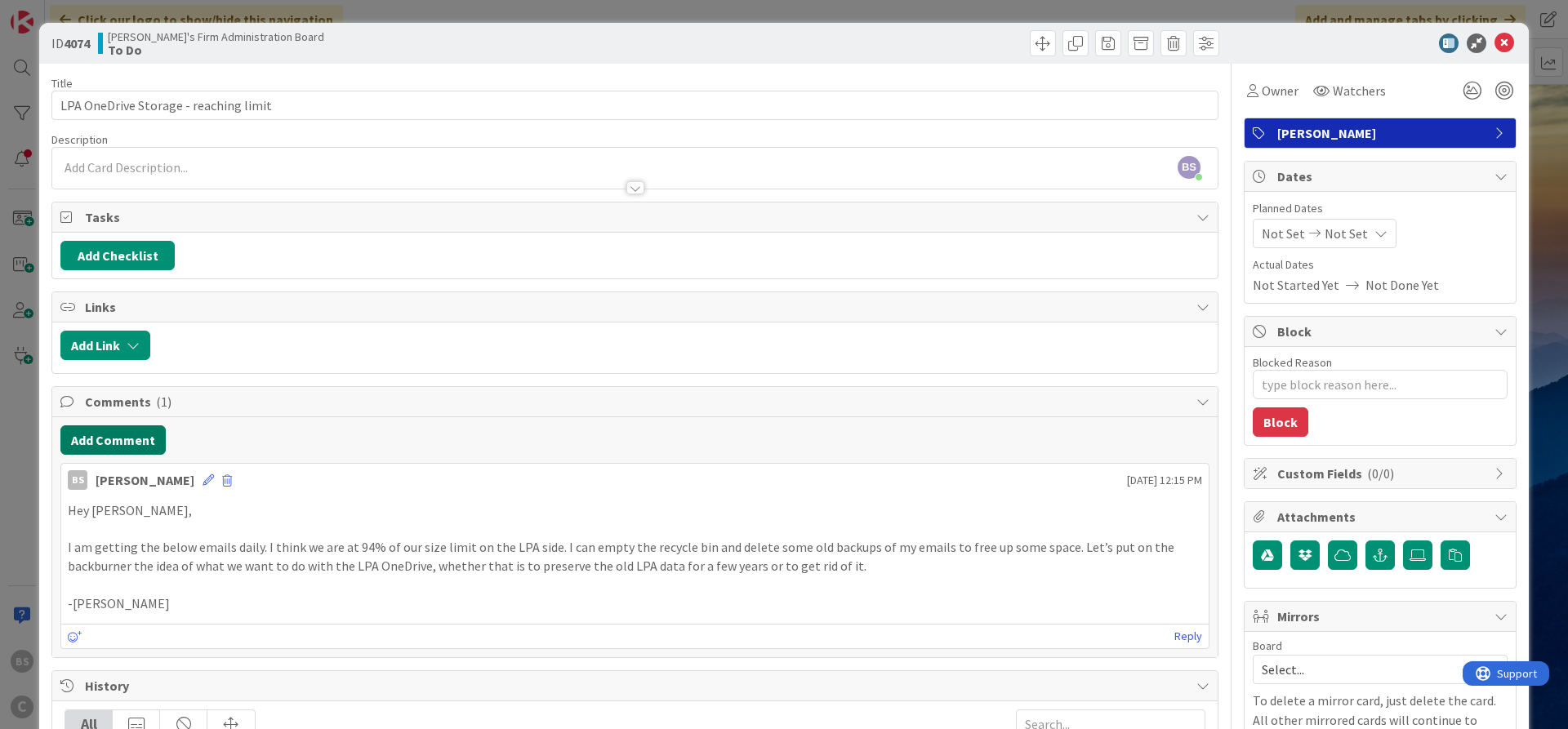
click at [92, 436] on button "Add Comment" at bounding box center [113, 440] width 105 height 30
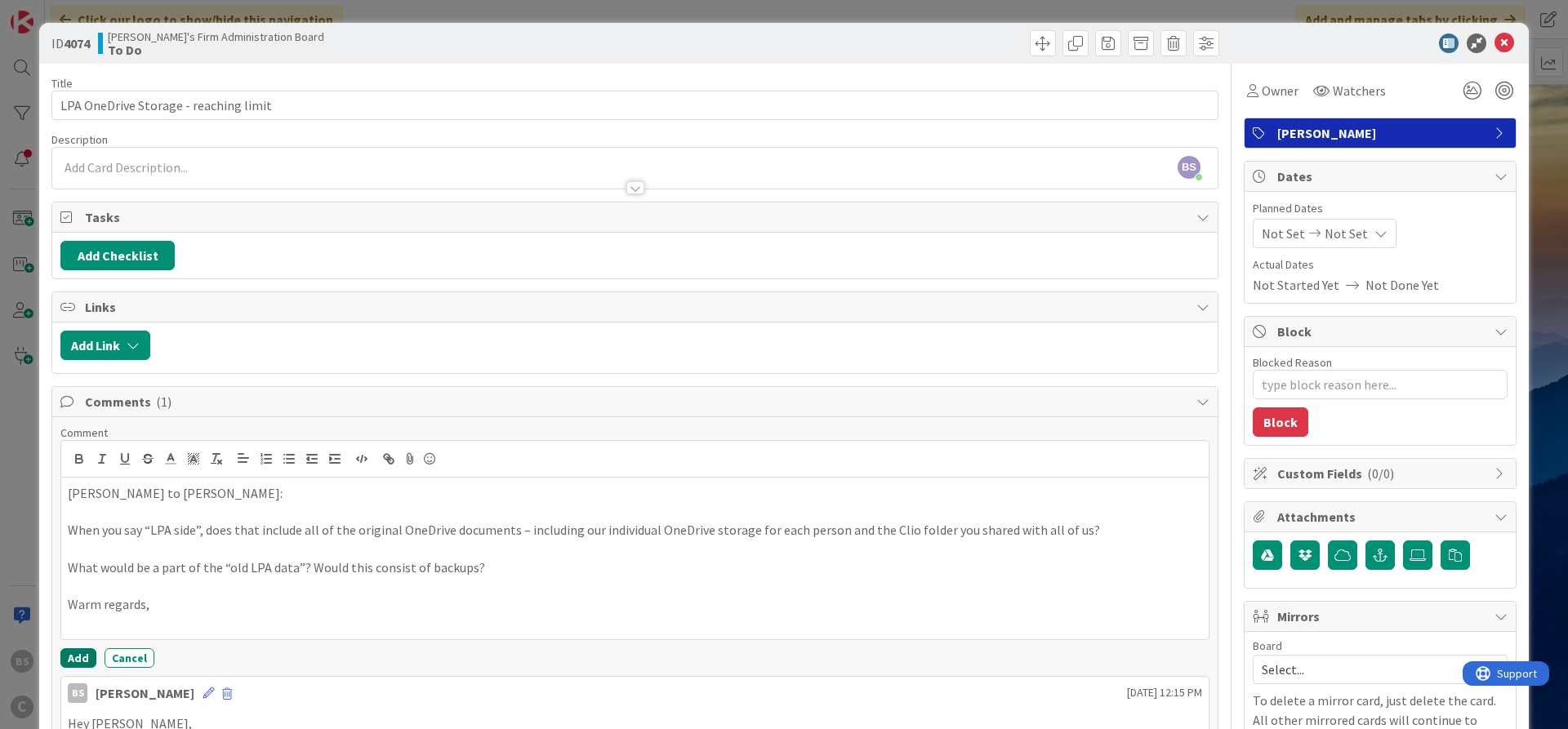
click at [78, 664] on button "Add" at bounding box center [78, 657] width 36 height 20
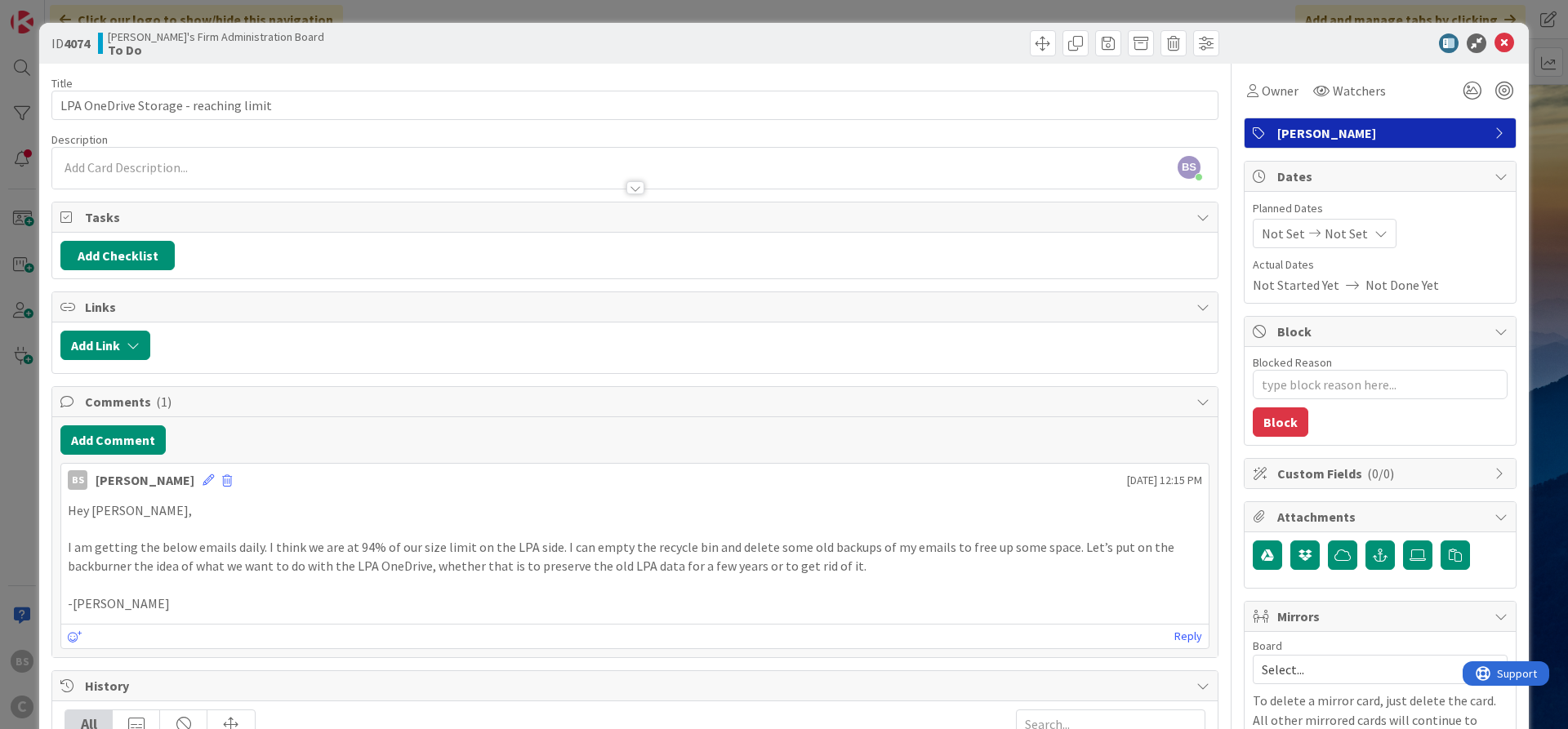
type textarea "x"
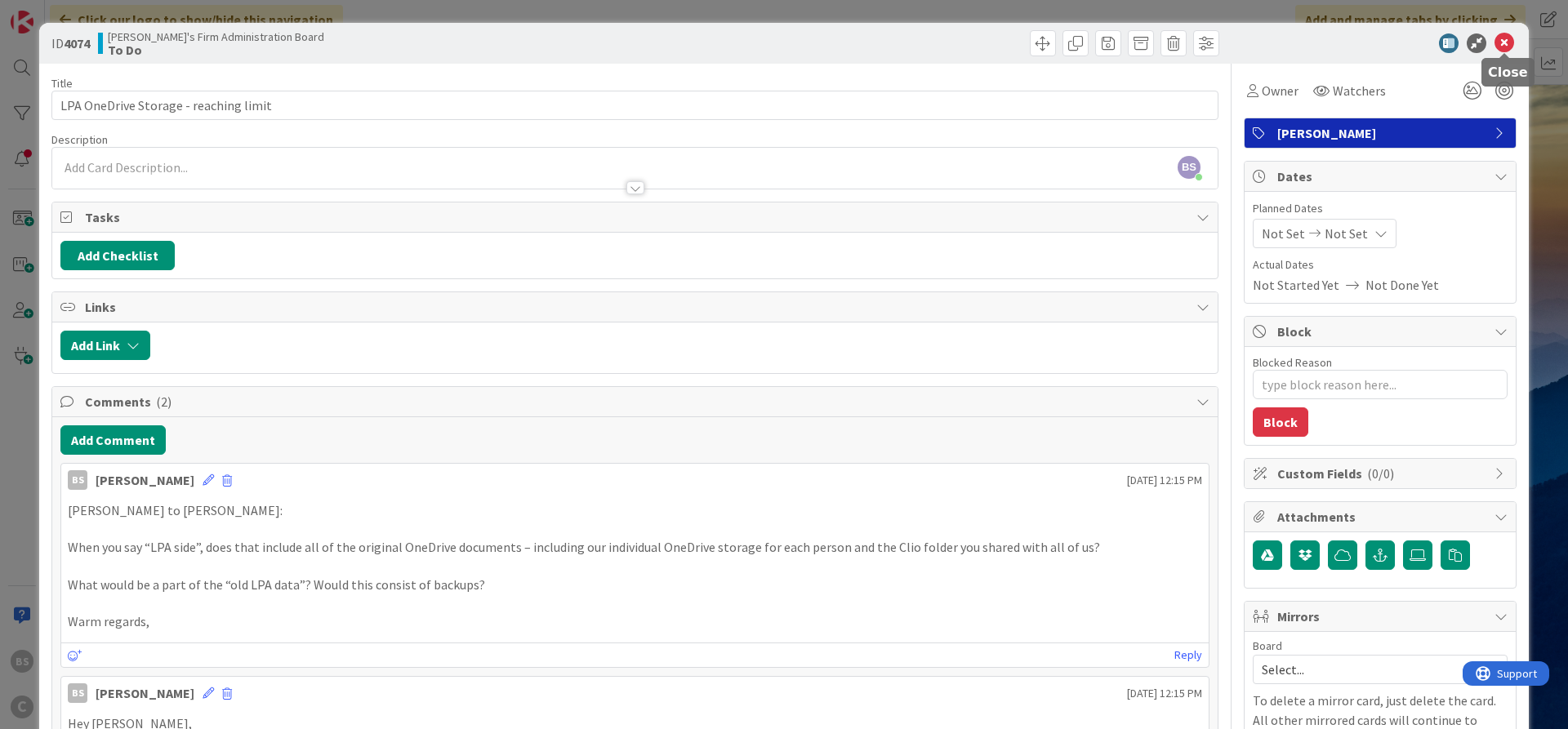
click at [1506, 40] on icon at bounding box center [1504, 43] width 20 height 20
